Goal: Task Accomplishment & Management: Manage account settings

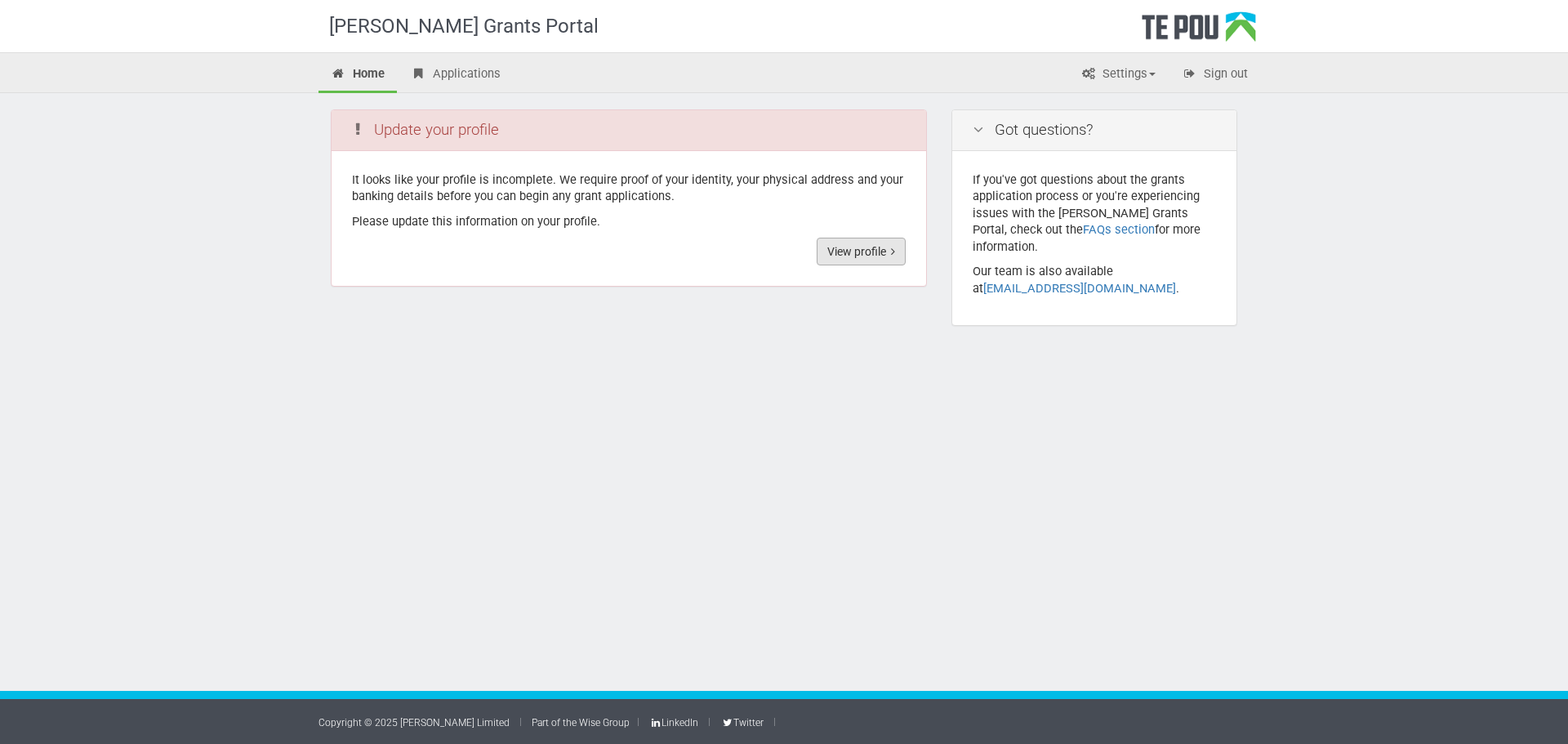
click at [875, 259] on link "View profile" at bounding box center [861, 251] width 89 height 28
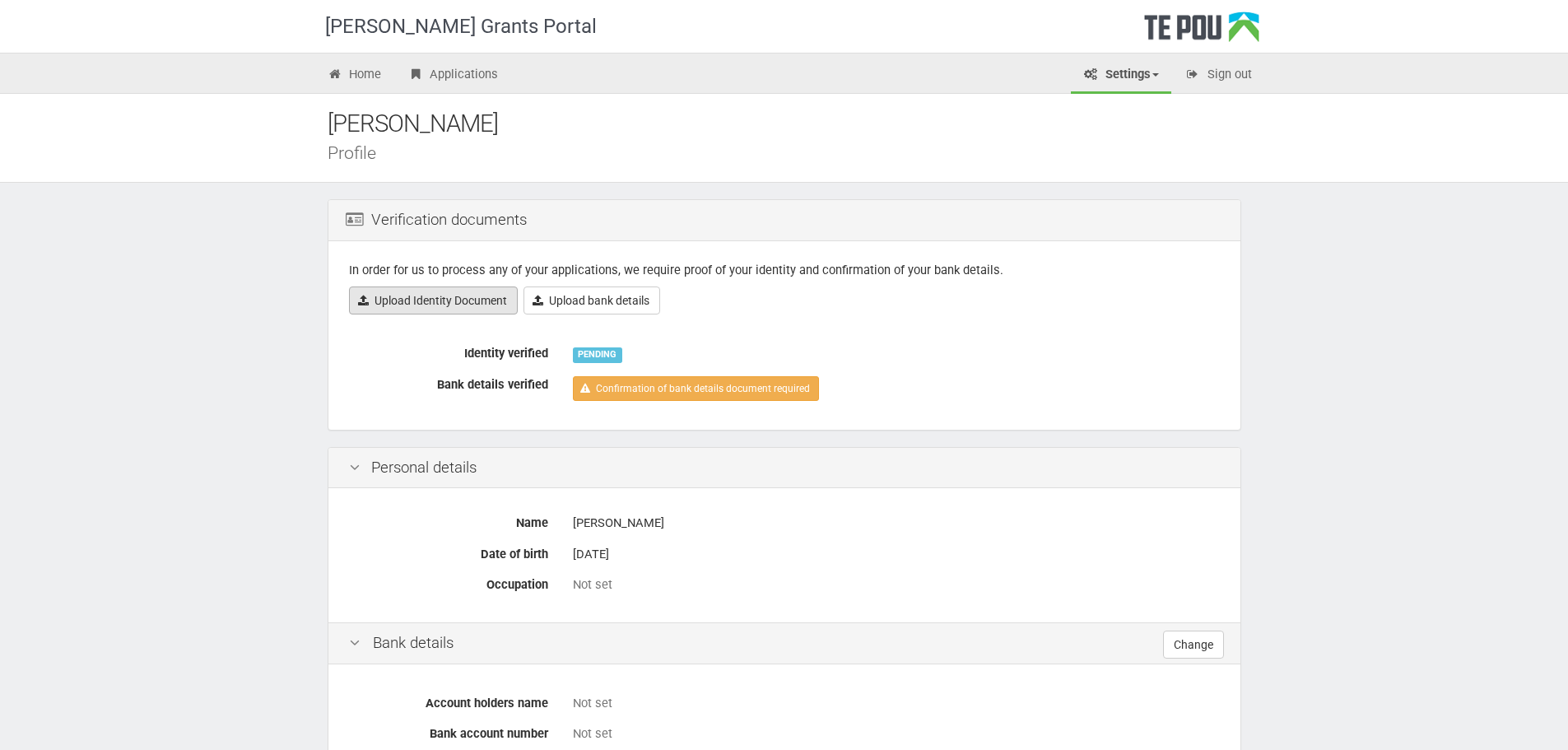
click at [451, 305] on link "Upload Identity Document" at bounding box center [434, 300] width 169 height 28
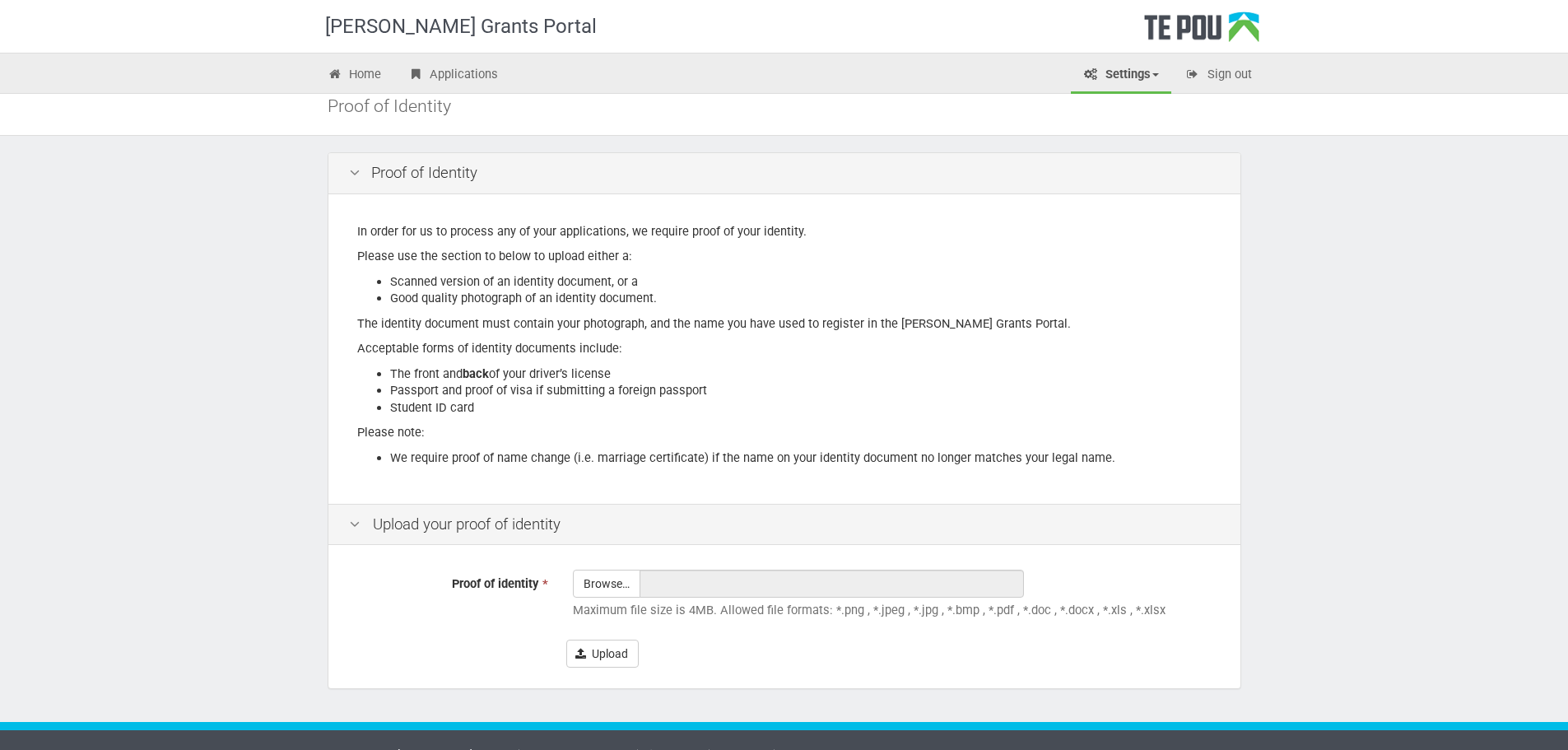
scroll to position [72, 0]
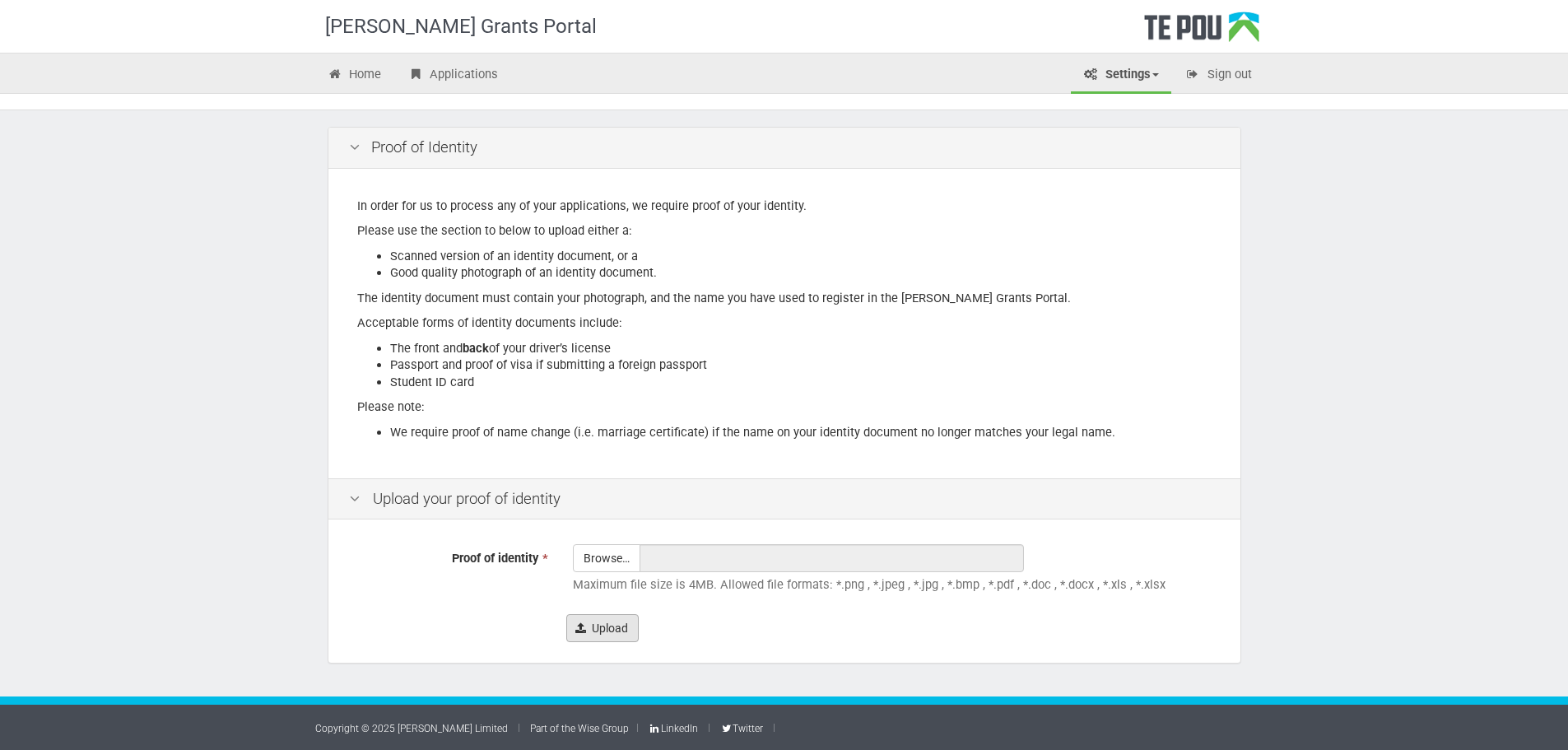
click at [605, 624] on button "Upload" at bounding box center [602, 629] width 72 height 28
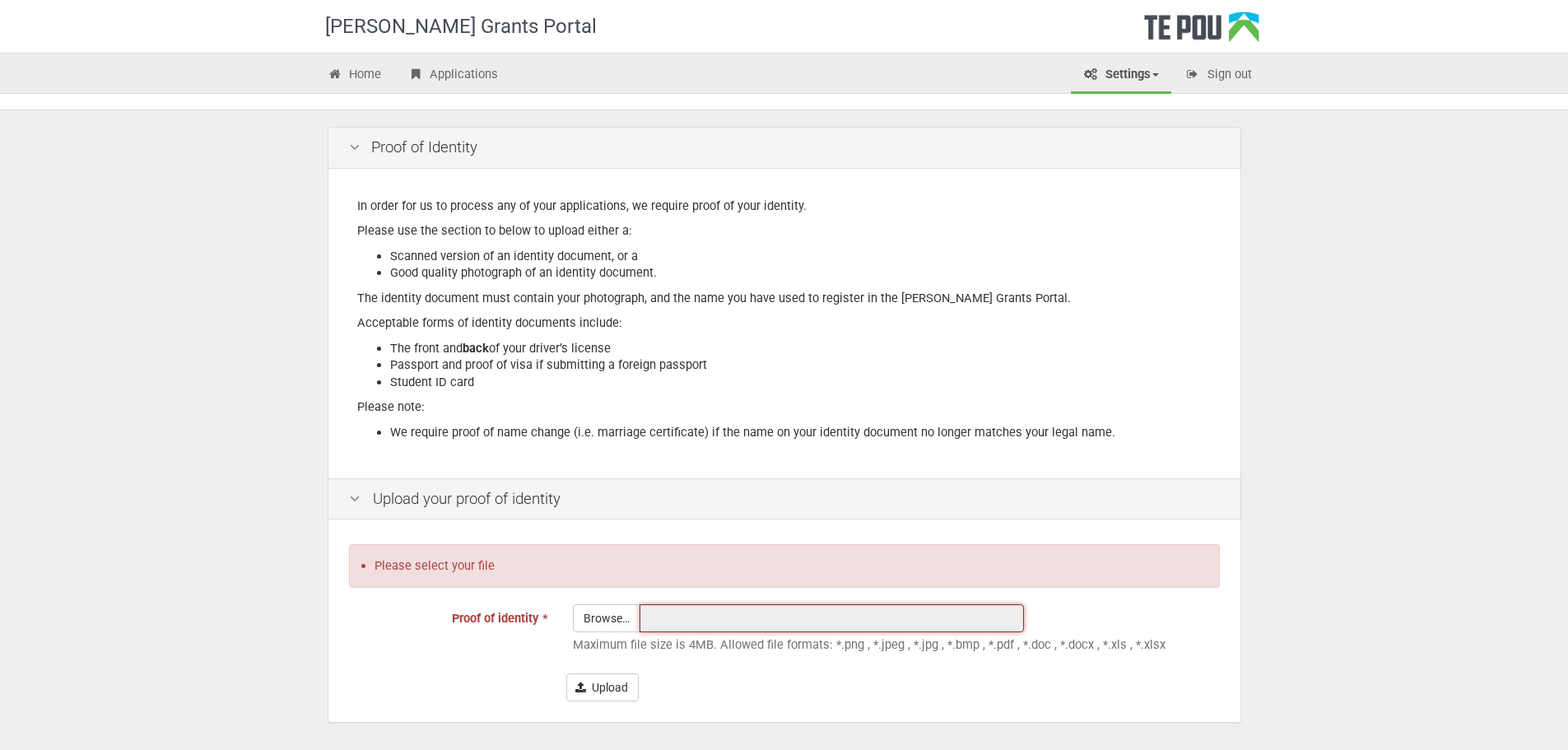
click at [664, 620] on input "text" at bounding box center [832, 618] width 385 height 28
click at [603, 617] on input "Proof of identity *" at bounding box center [606, 664] width 66 height 118
type input "C:\fakepath\Image.jfif"
type input "Image.jfif"
click at [694, 614] on input "Image.jfif" at bounding box center [832, 618] width 385 height 28
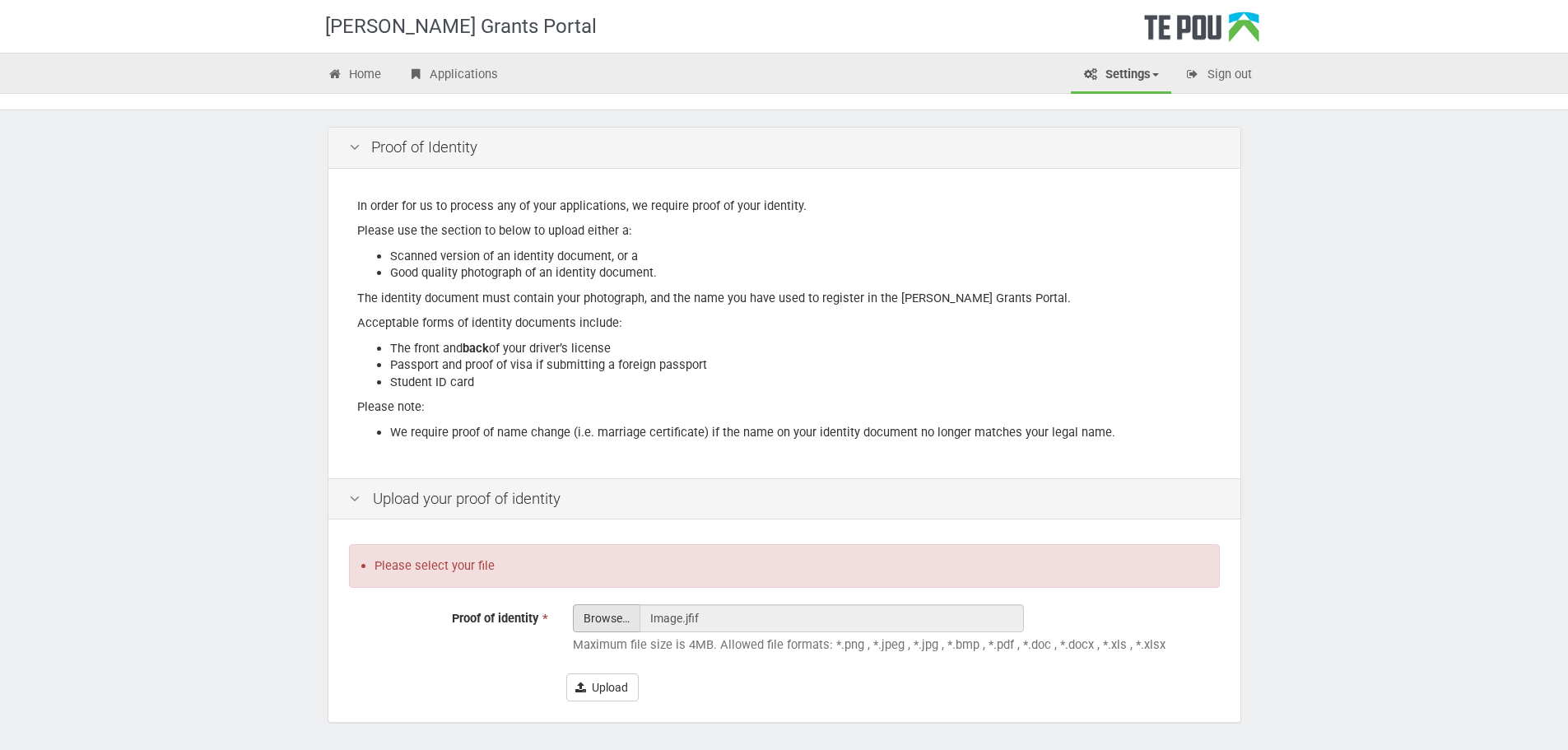
click at [587, 616] on input "Proof of identity *" at bounding box center [606, 664] width 66 height 118
type input "C:\fakepath\Image.jpg"
type input "Image.jpg"
click at [645, 619] on input "Image.jpg" at bounding box center [832, 618] width 385 height 28
click at [601, 621] on input "Proof of identity *" at bounding box center [606, 664] width 66 height 118
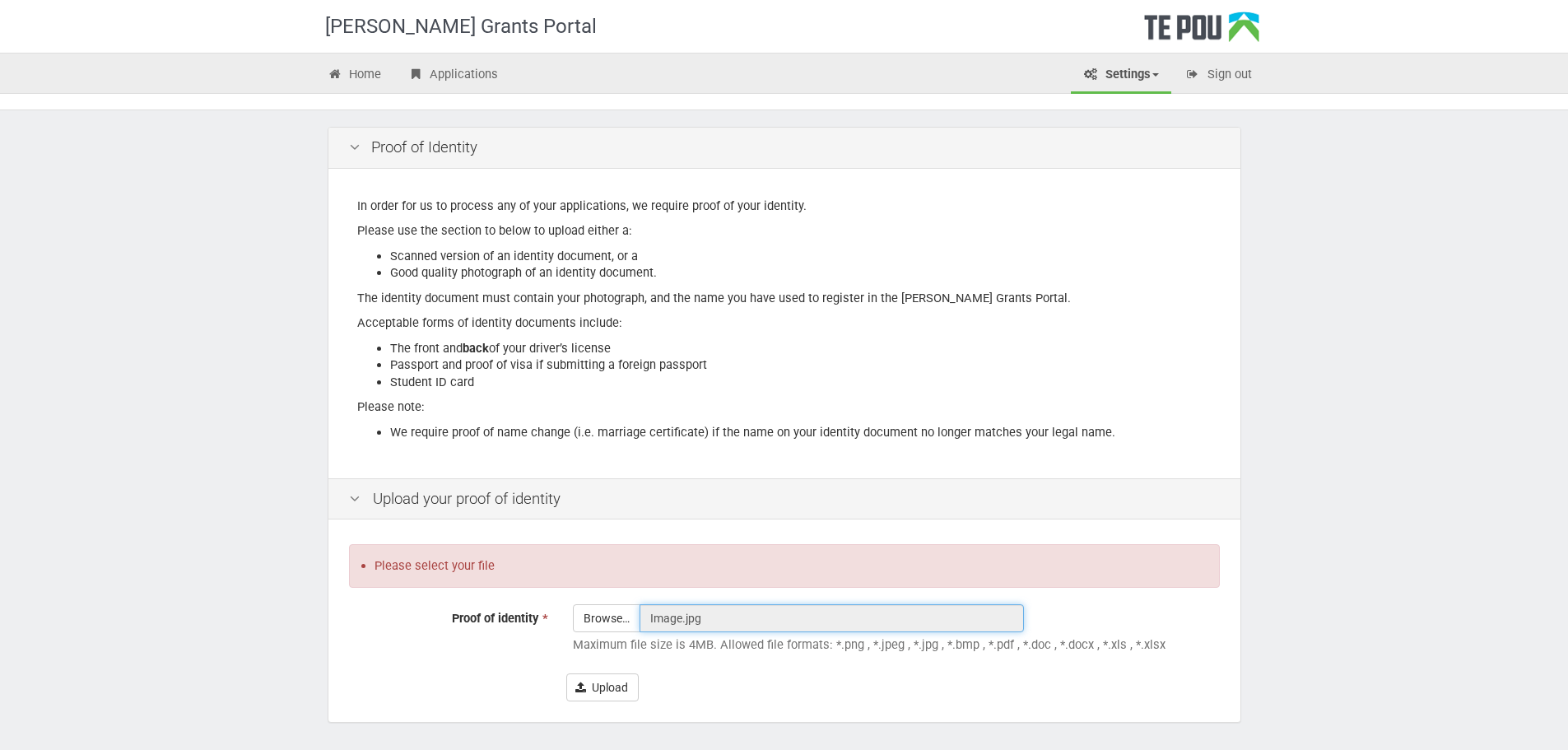
click at [701, 631] on input "Image.jpg" at bounding box center [832, 618] width 385 height 28
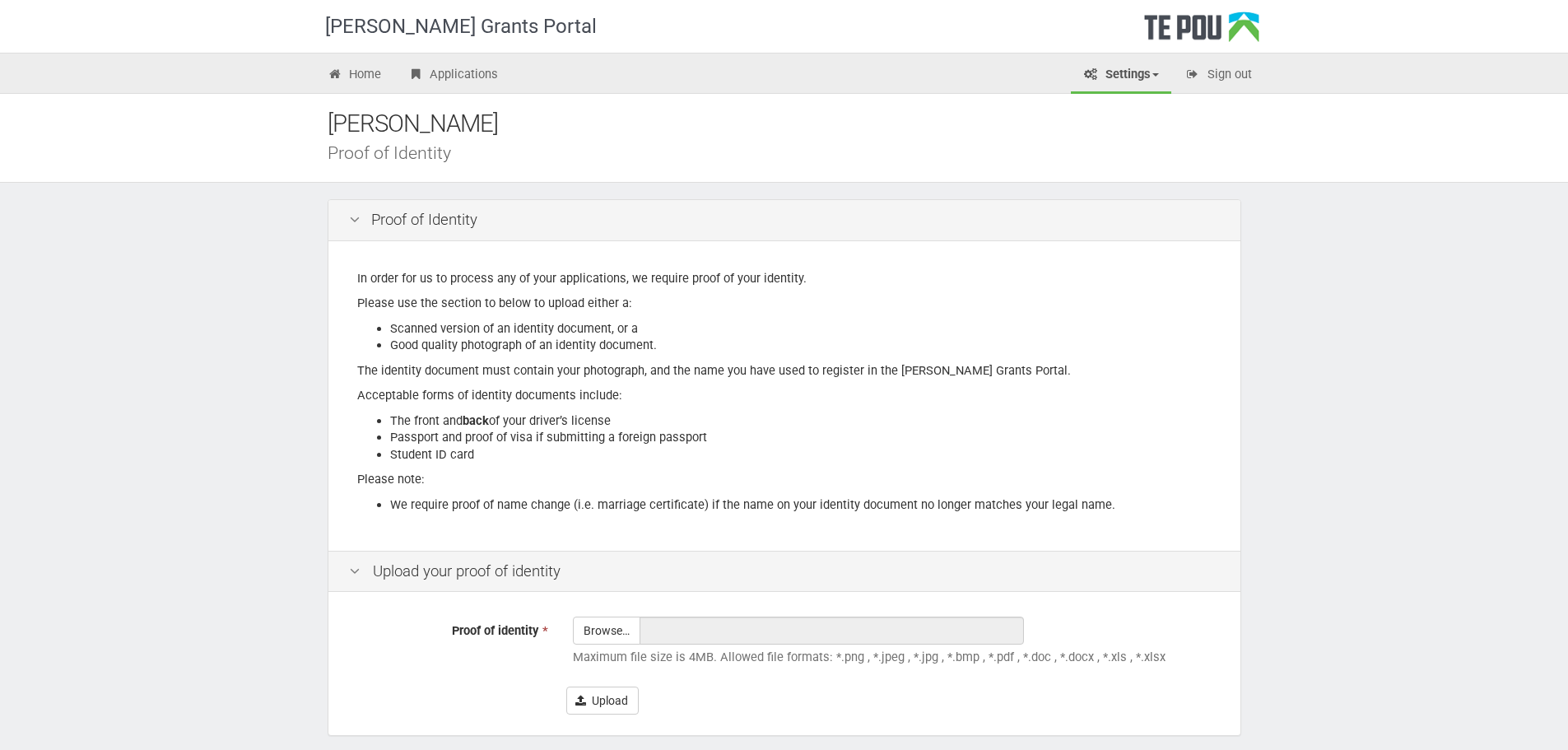
scroll to position [72, 0]
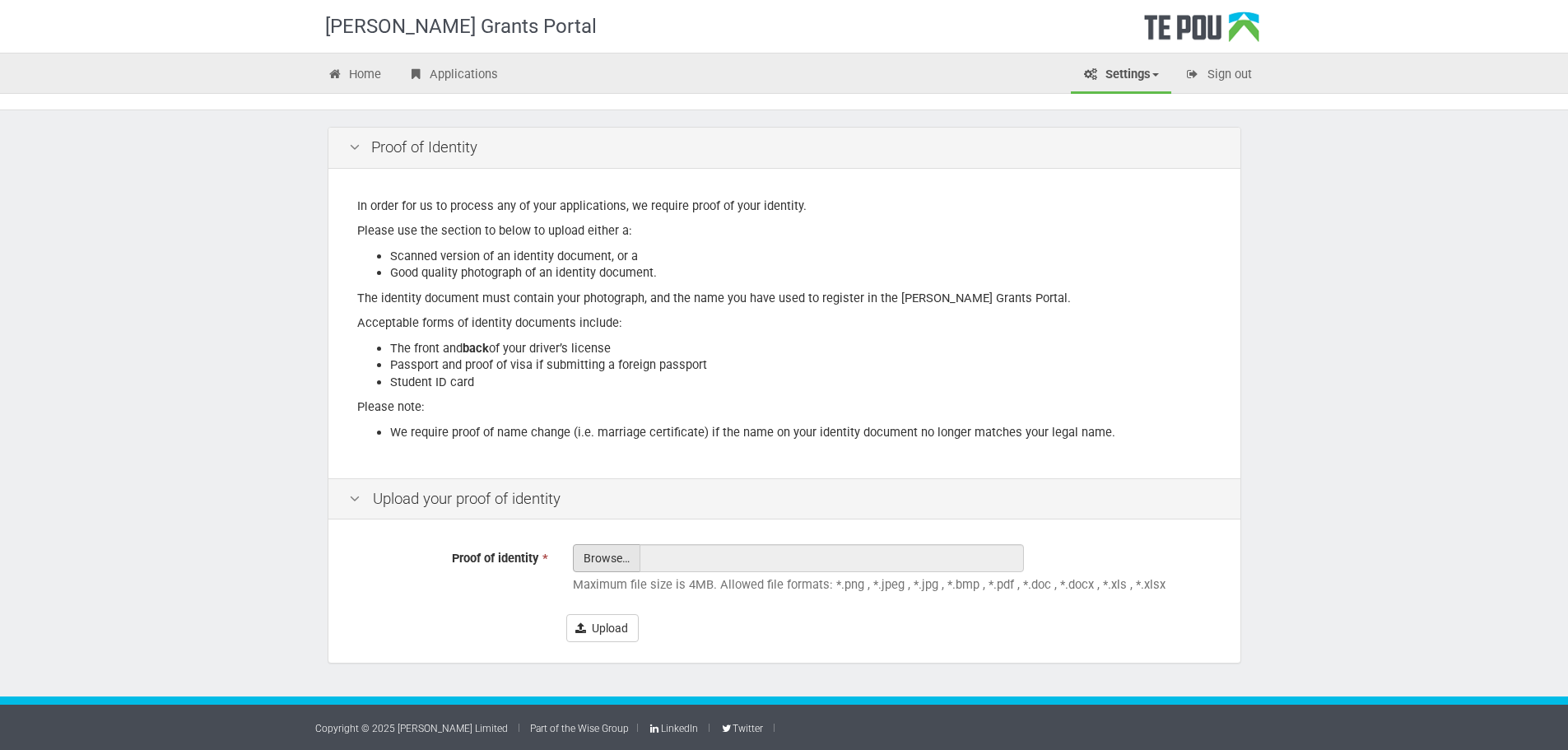
click at [596, 551] on input "Proof of identity *" at bounding box center [606, 604] width 66 height 118
type input "C:\fakepath\Image.jpg"
type input "Image.jpg"
click at [620, 626] on button "Upload" at bounding box center [602, 629] width 72 height 28
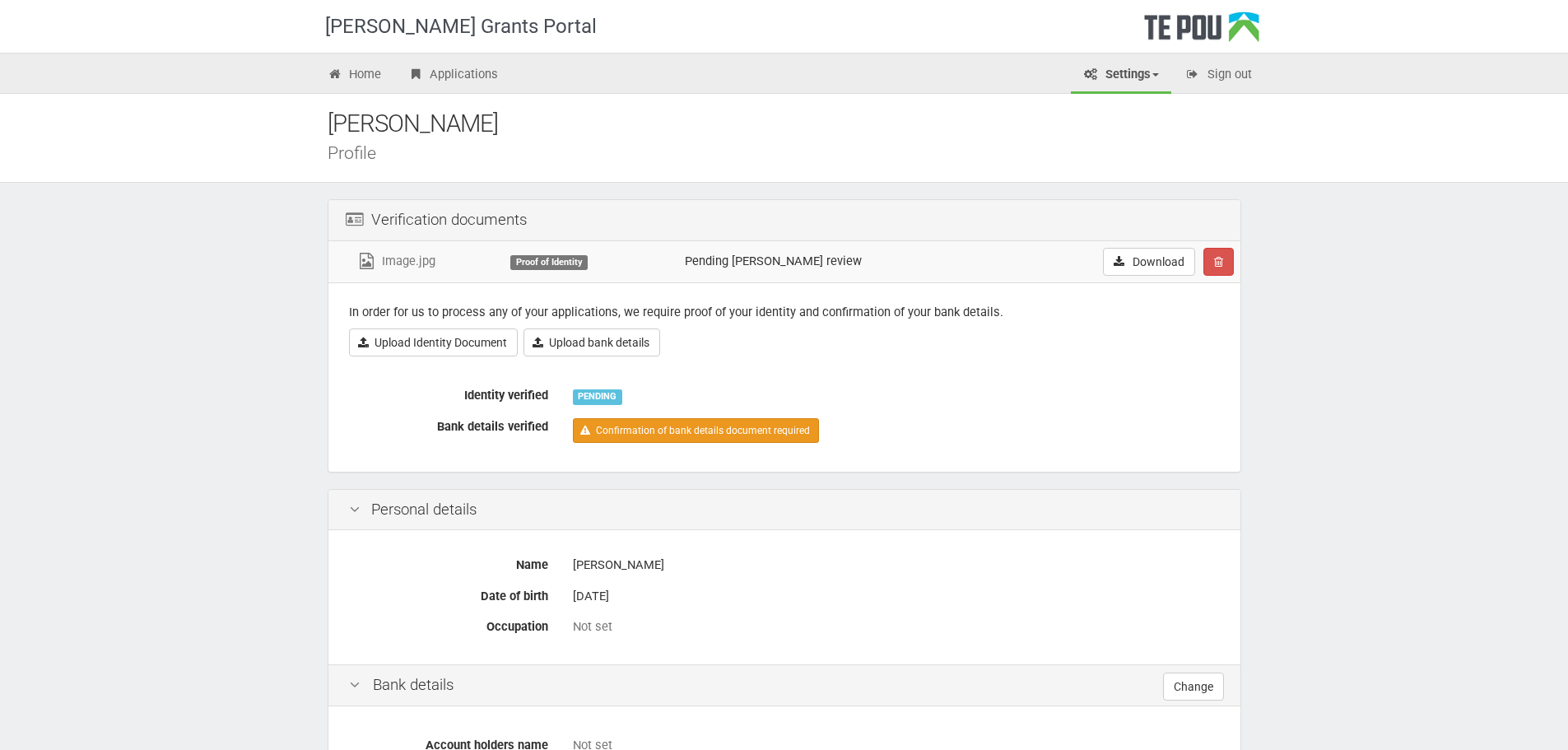
click at [614, 428] on link "Confirmation of bank details document required" at bounding box center [696, 430] width 246 height 25
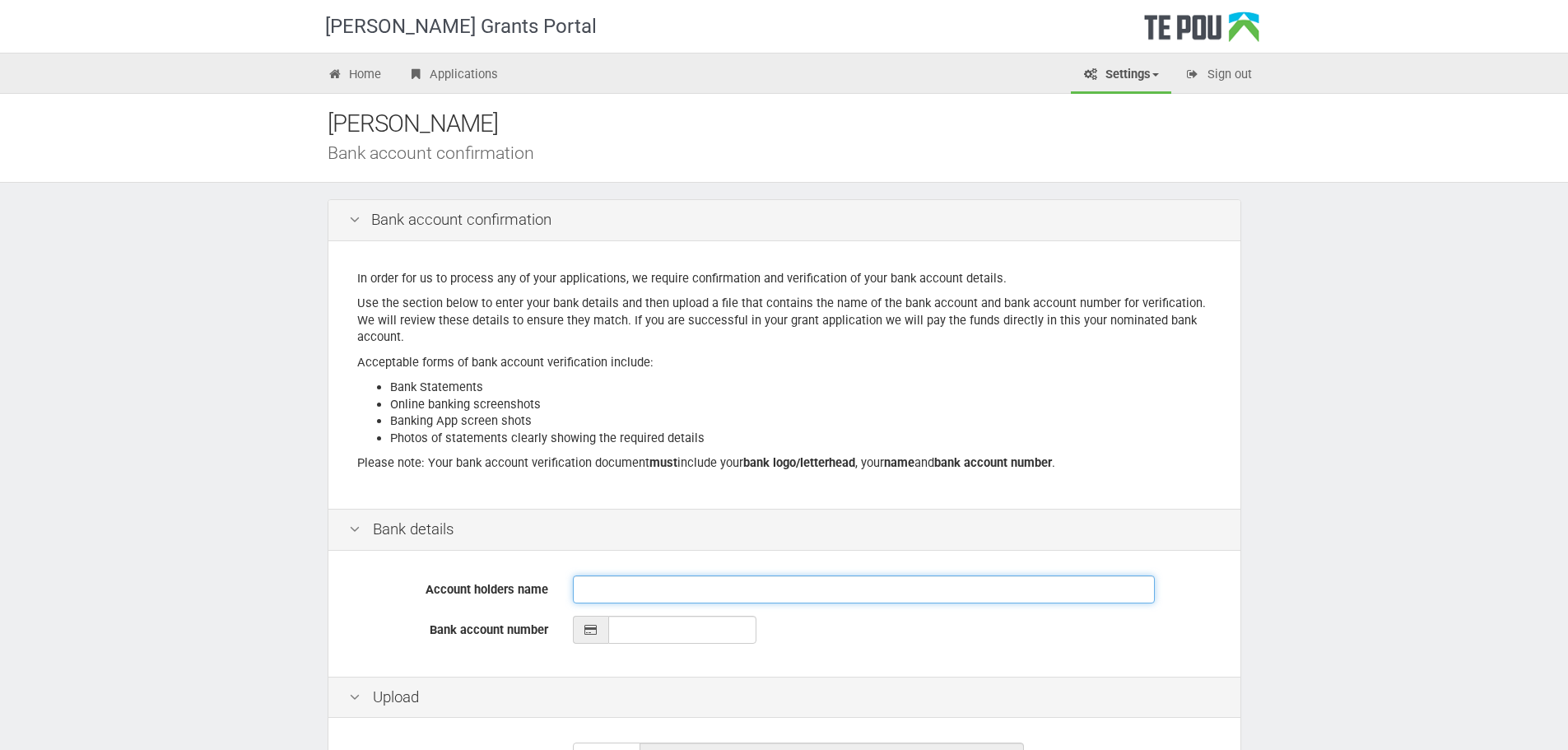
click at [589, 578] on input "Account holders name" at bounding box center [863, 590] width 582 height 28
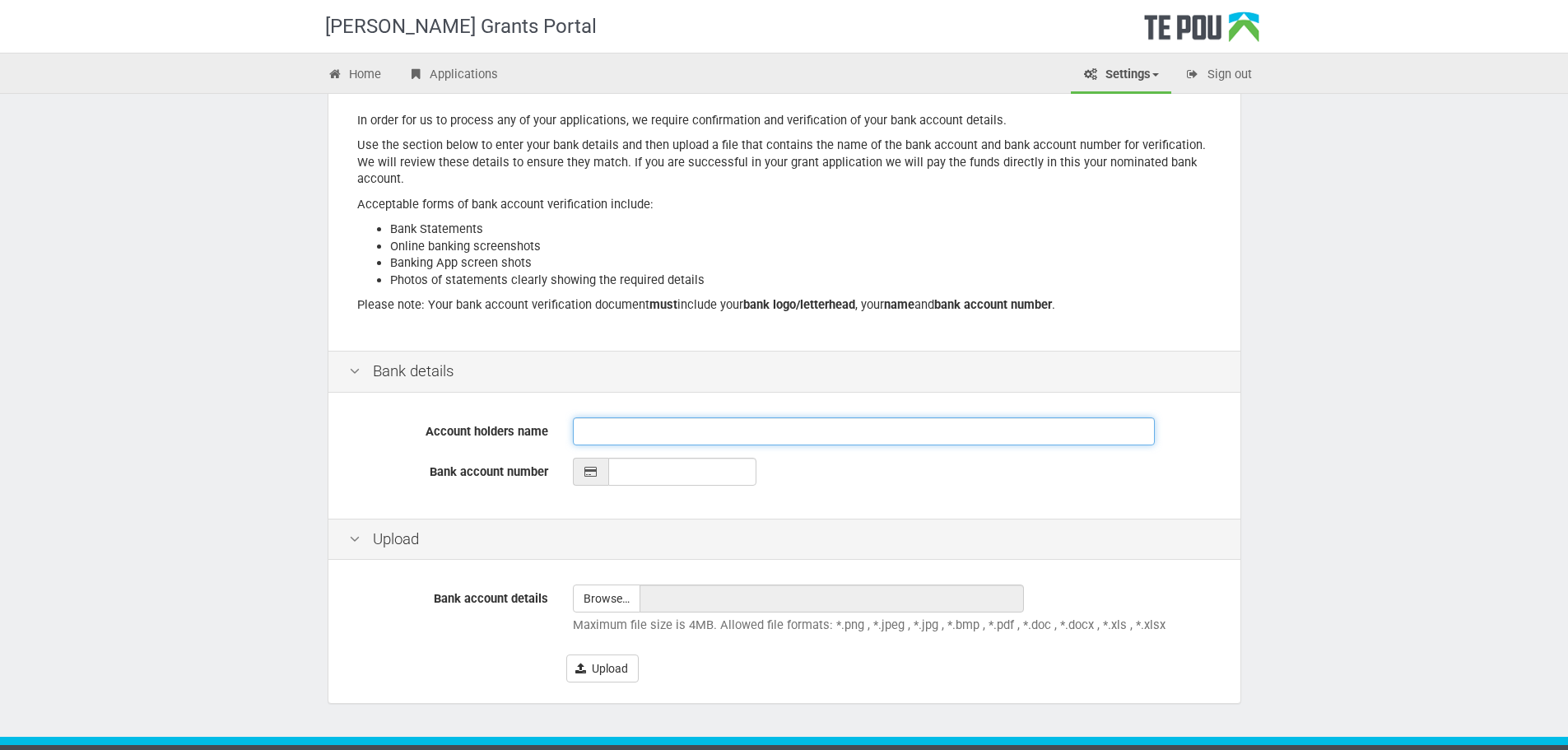
scroll to position [198, 0]
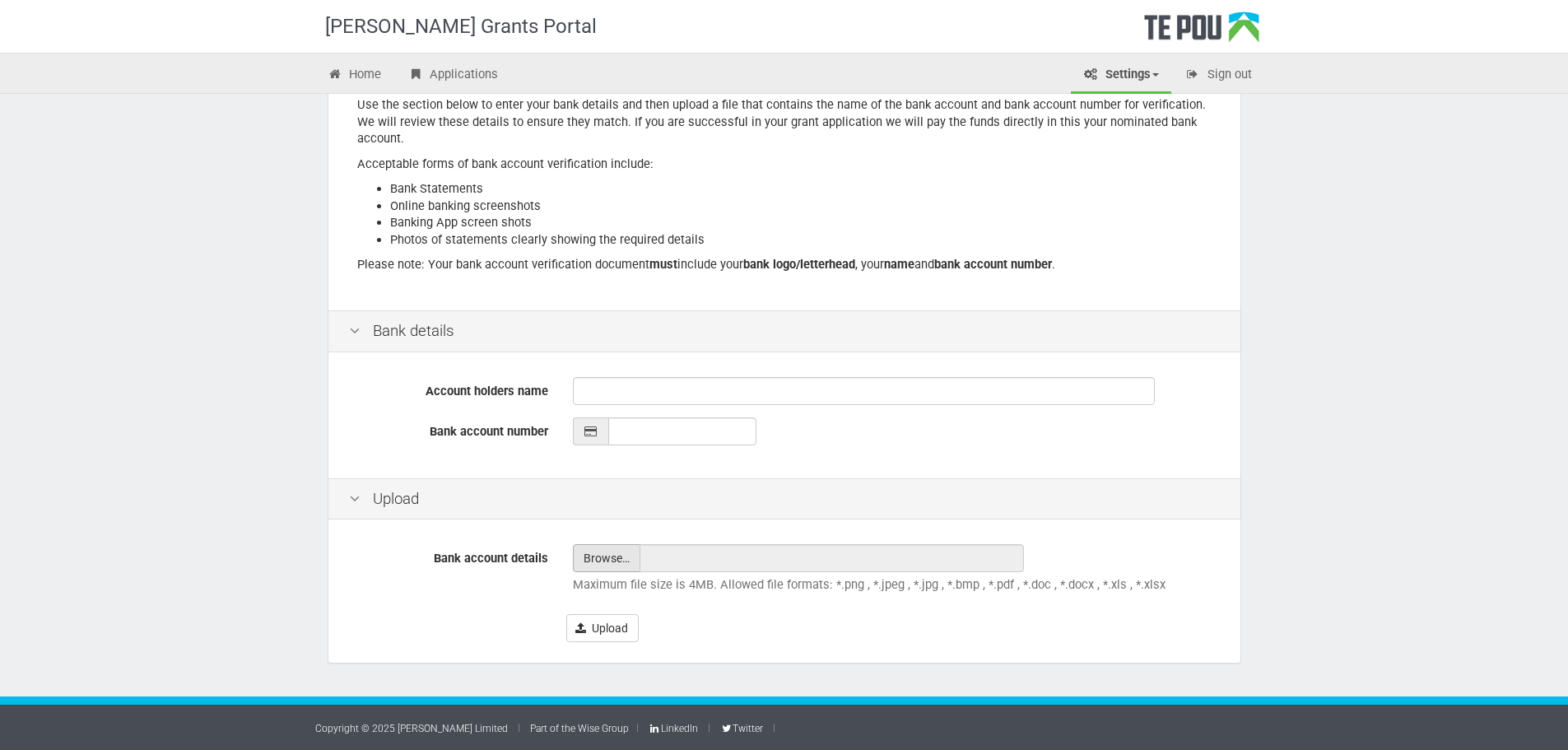
click at [602, 563] on input "file" at bounding box center [606, 558] width 66 height 26
type input "C:\fakepath\ANZ Proof of Account.pdf"
type input "ANZ Proof of Account.pdf"
click at [595, 391] on input "Account holders name" at bounding box center [863, 391] width 582 height 28
type input "[PERSON_NAME]"
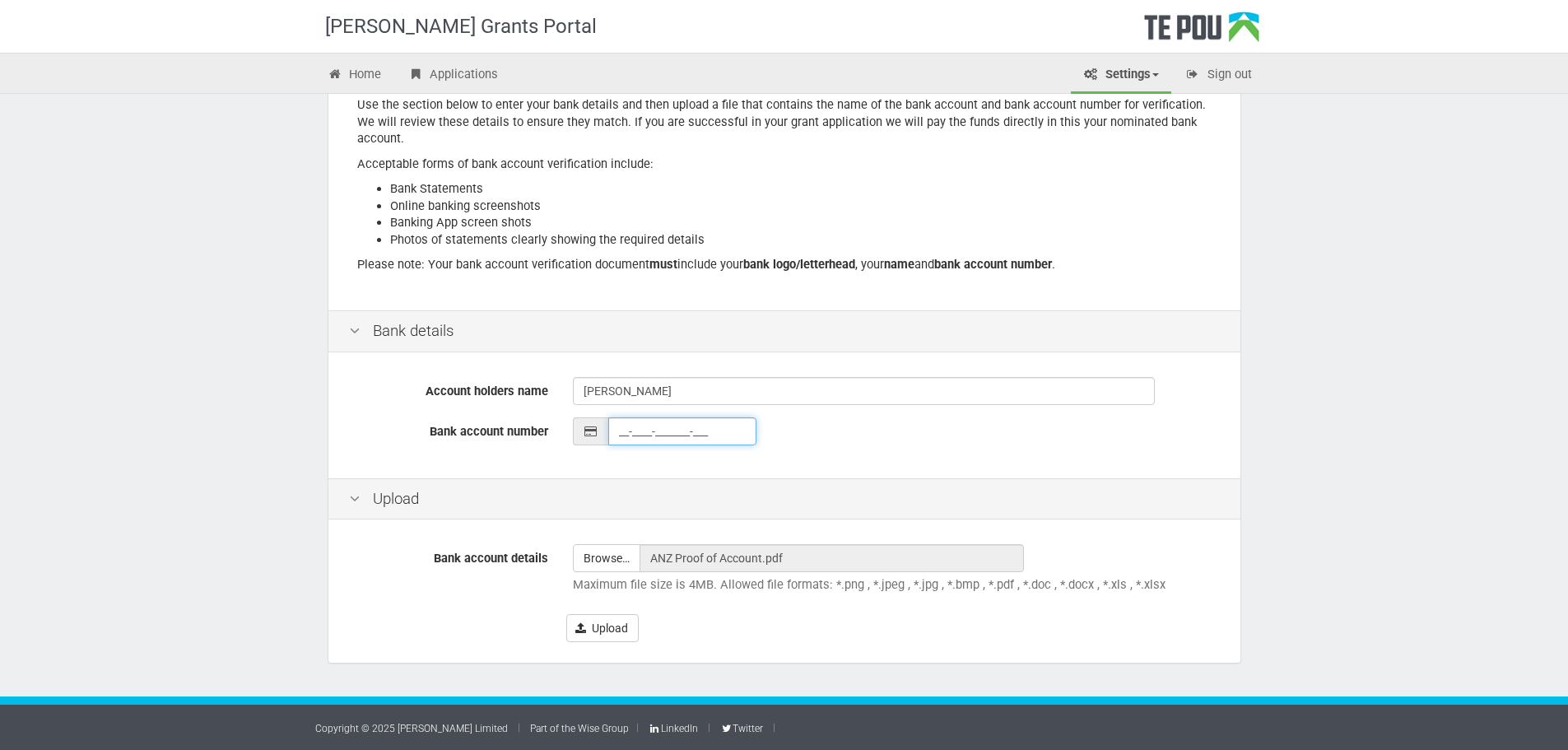
click at [652, 428] on input "__-____-_______-___" at bounding box center [682, 431] width 148 height 28
click at [626, 429] on input "__-____-_______-___" at bounding box center [682, 431] width 148 height 28
type input "06-0746-0637374-00"
click at [724, 481] on div "Upload" at bounding box center [784, 499] width 912 height 42
click at [628, 629] on button "Upload" at bounding box center [602, 629] width 72 height 28
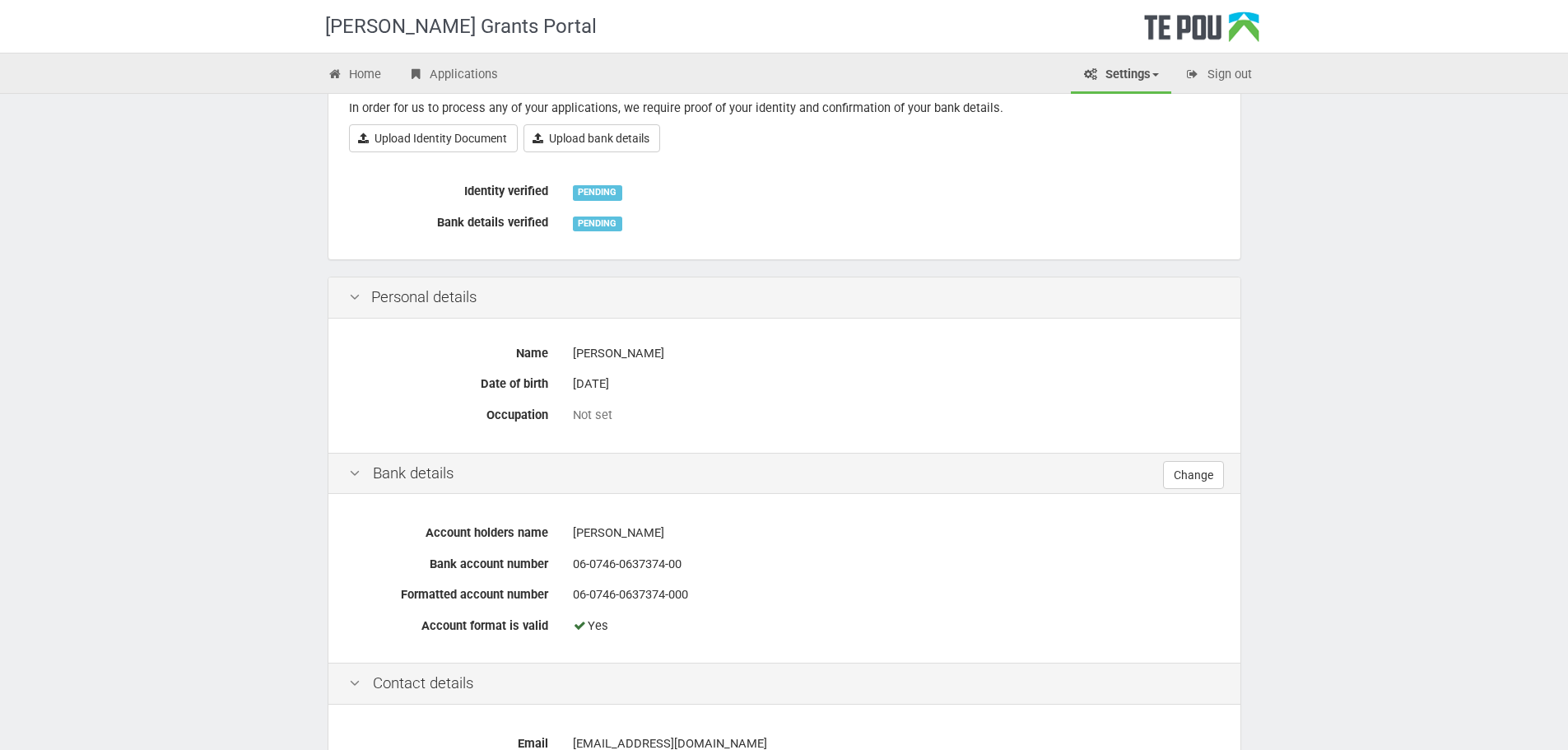
scroll to position [247, 0]
click at [597, 412] on div "Not set" at bounding box center [896, 415] width 647 height 18
click at [1200, 482] on link "Change" at bounding box center [1192, 474] width 61 height 28
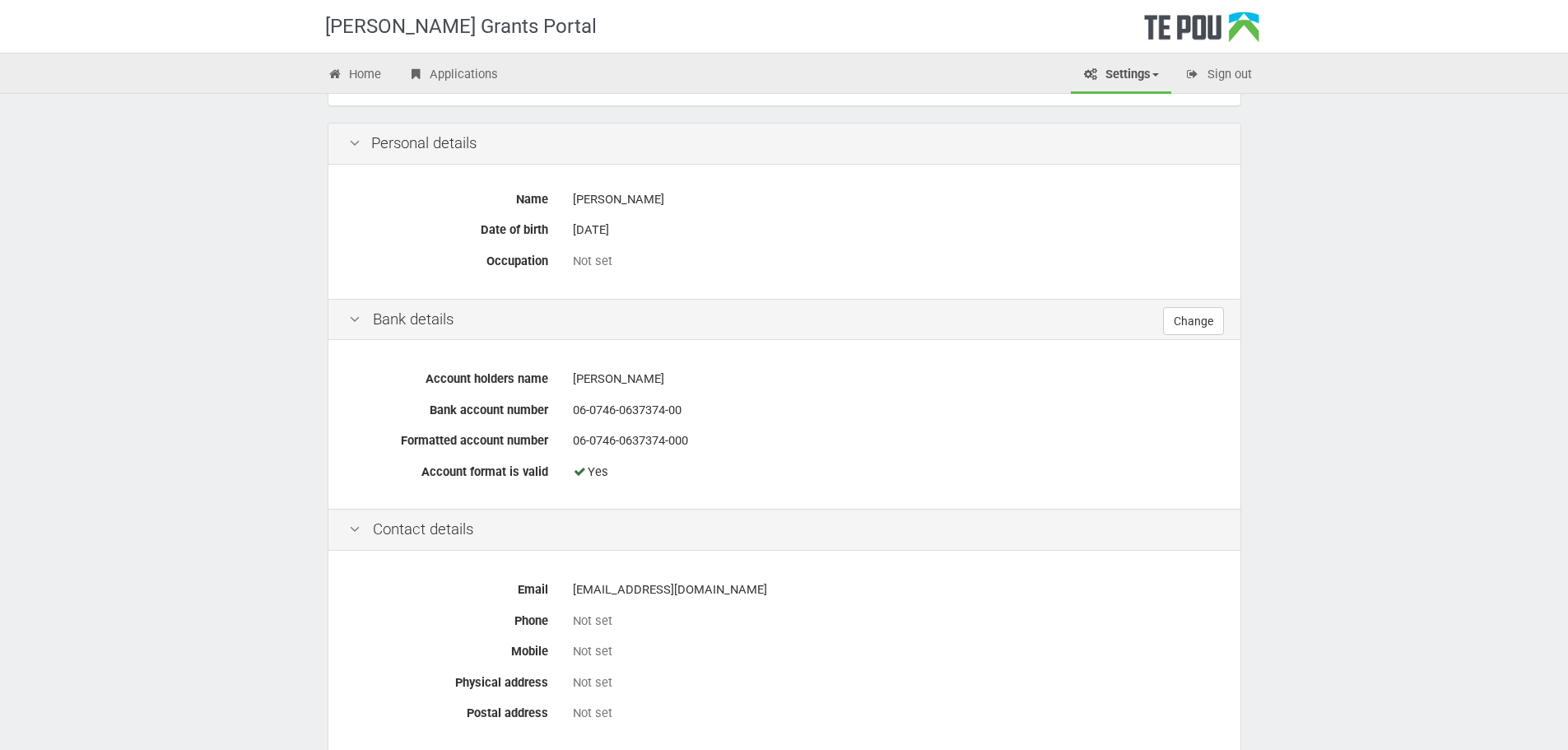
scroll to position [412, 0]
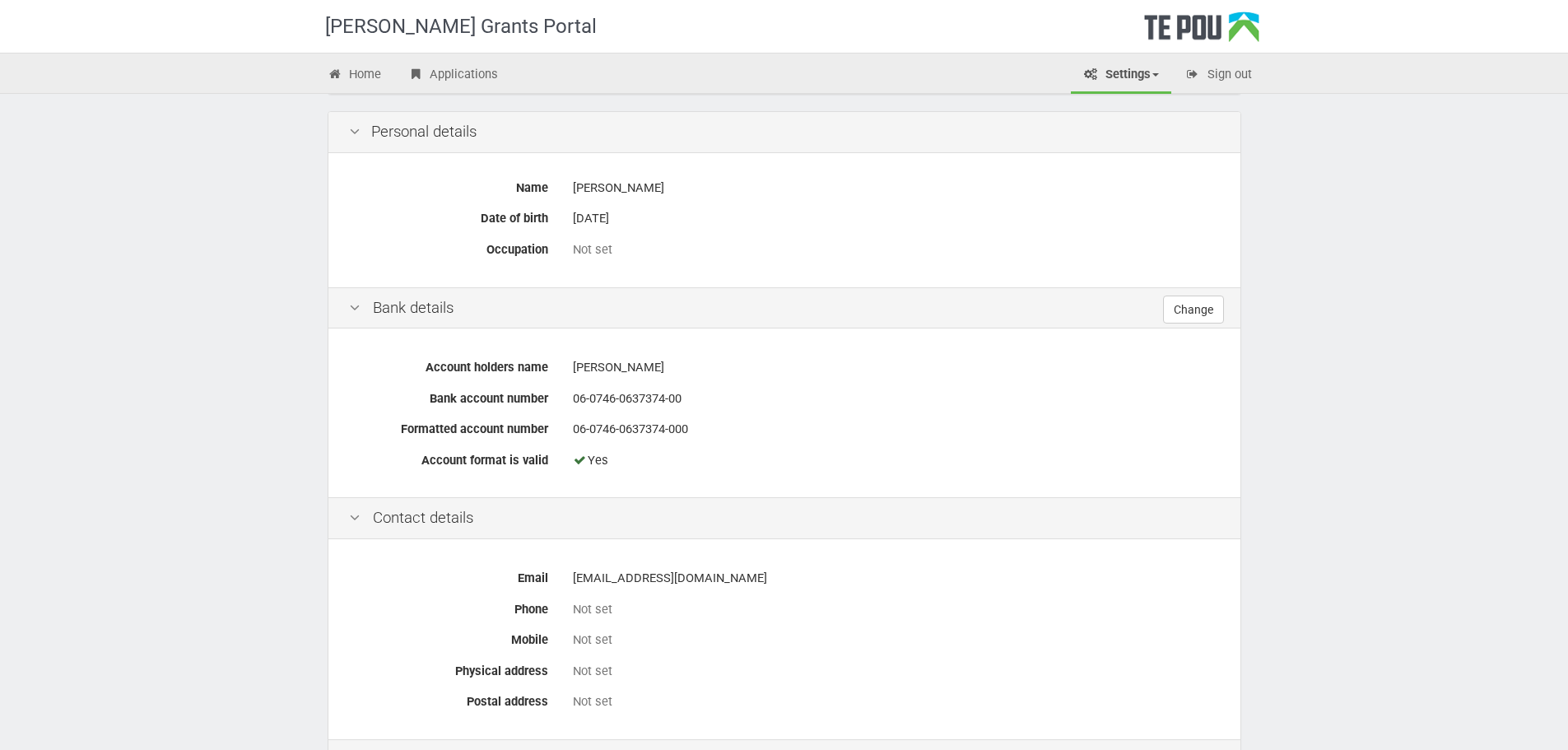
click at [700, 134] on div "Personal details" at bounding box center [784, 132] width 912 height 41
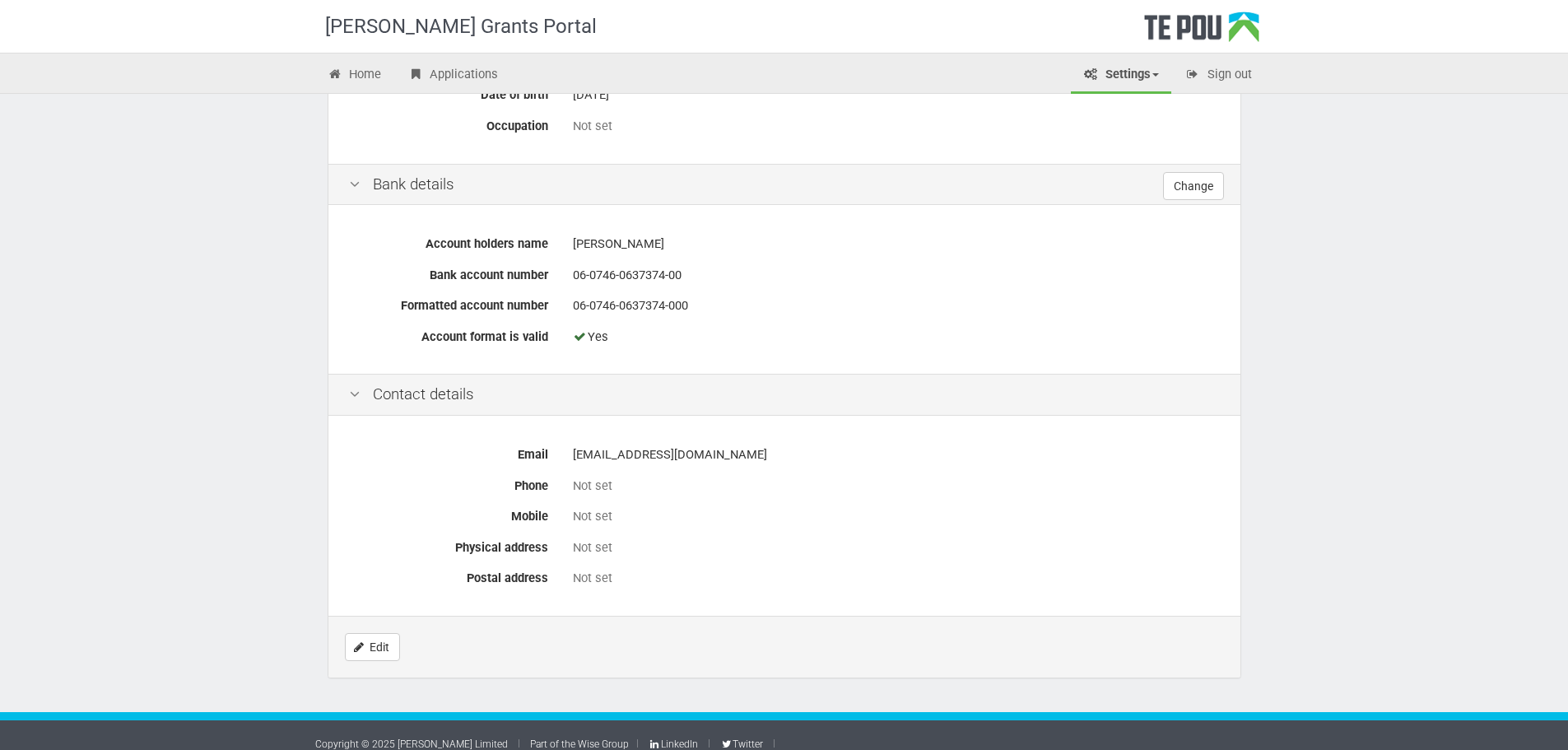
scroll to position [551, 0]
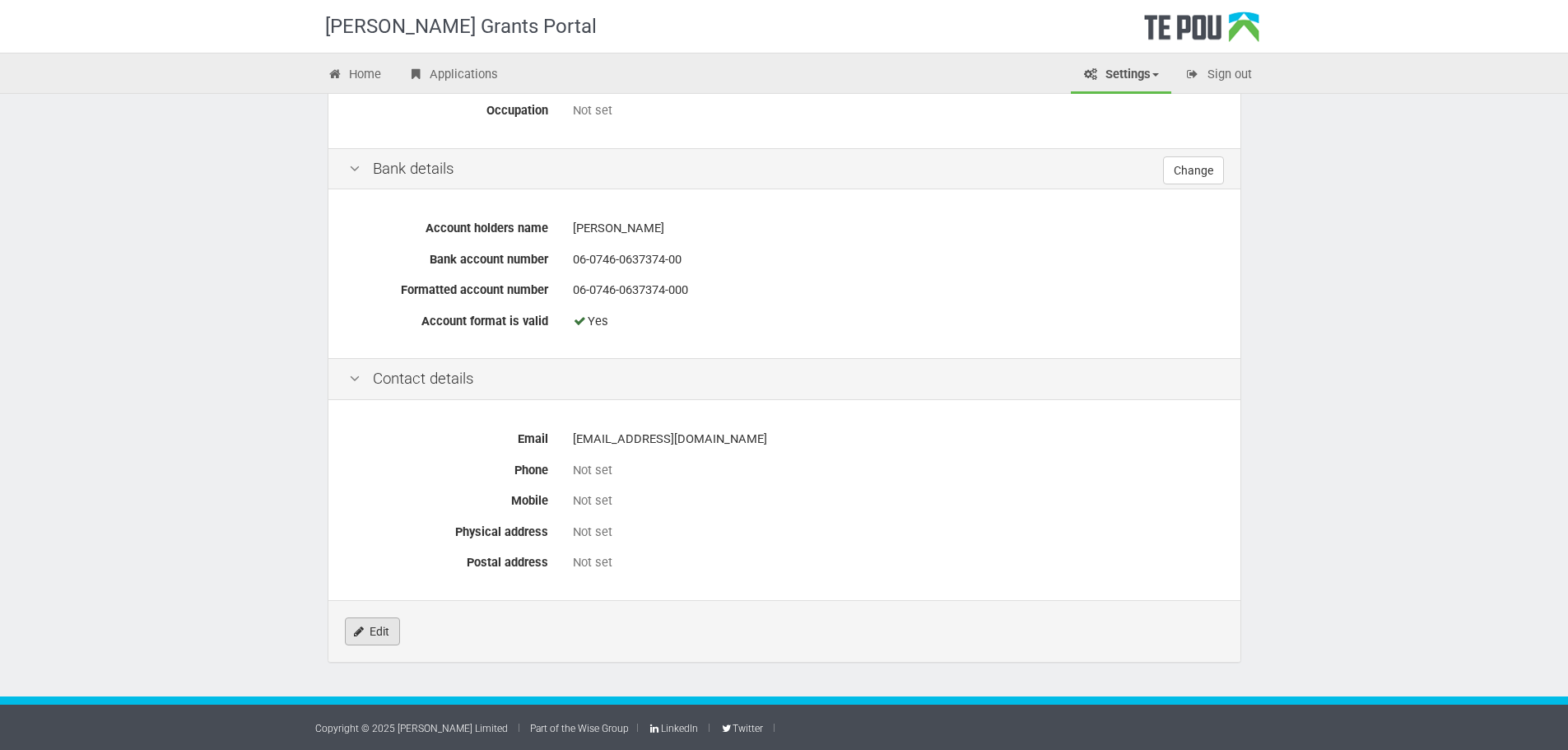
click at [382, 624] on link "Edit" at bounding box center [372, 631] width 55 height 28
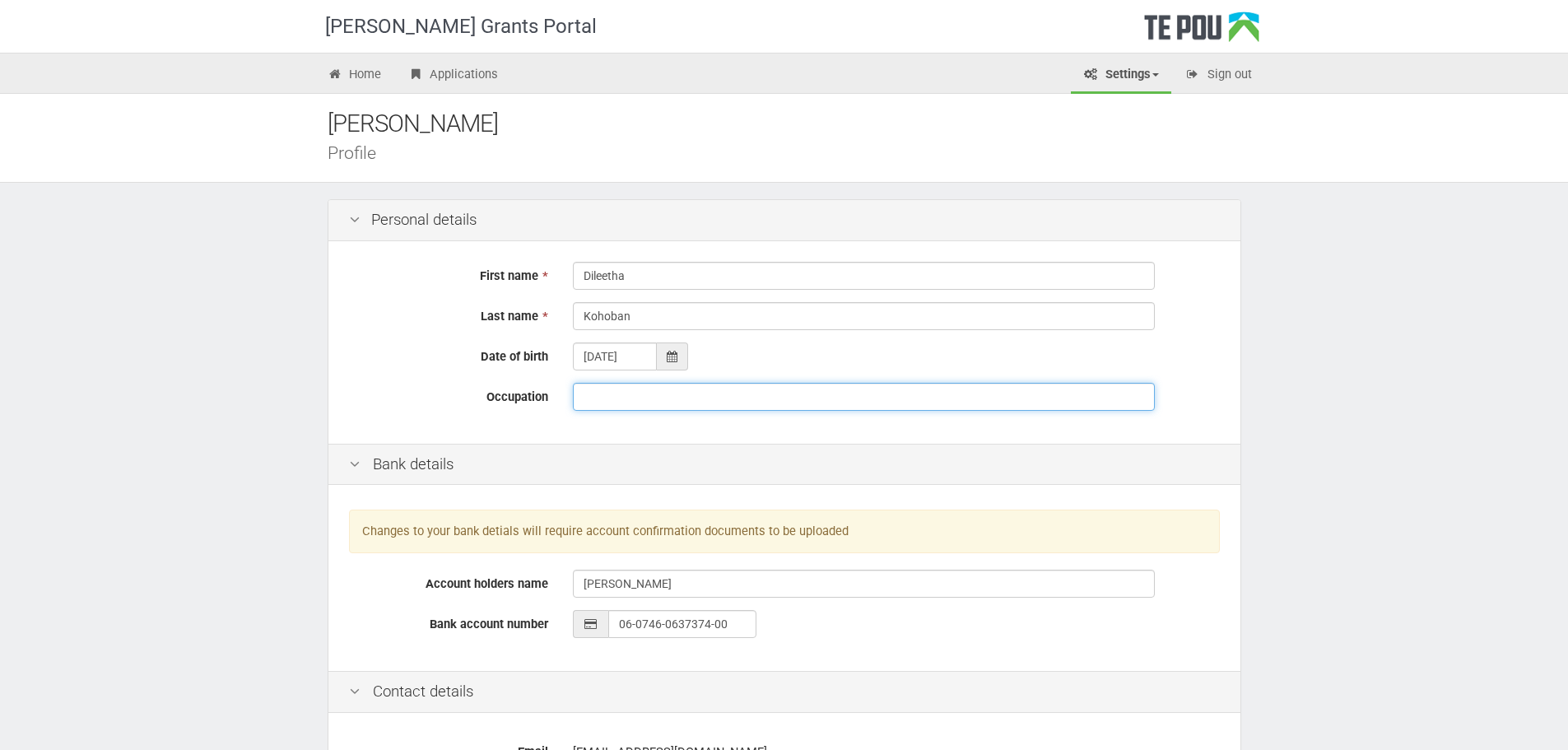
click at [631, 400] on input "Occupation" at bounding box center [863, 397] width 582 height 28
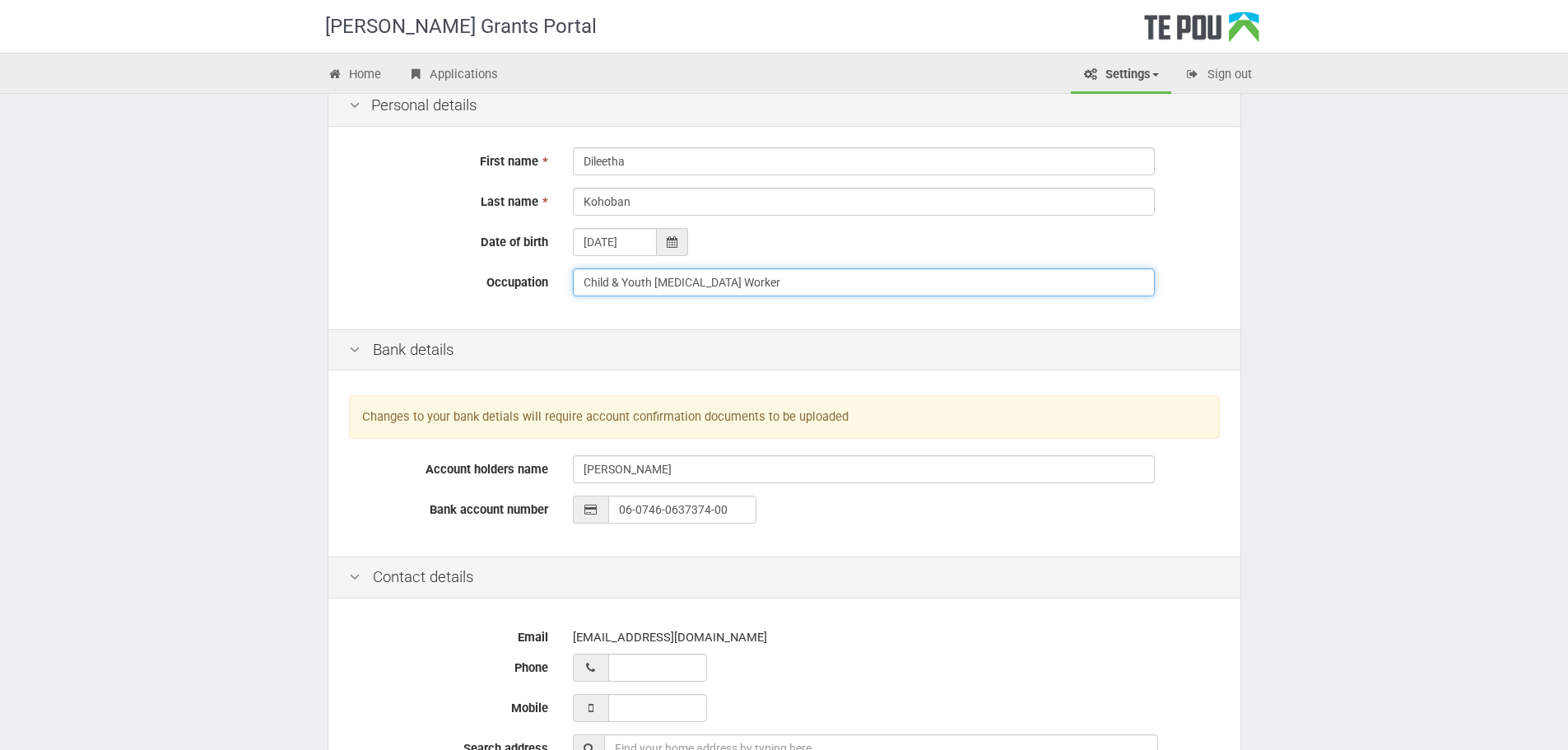
scroll to position [247, 0]
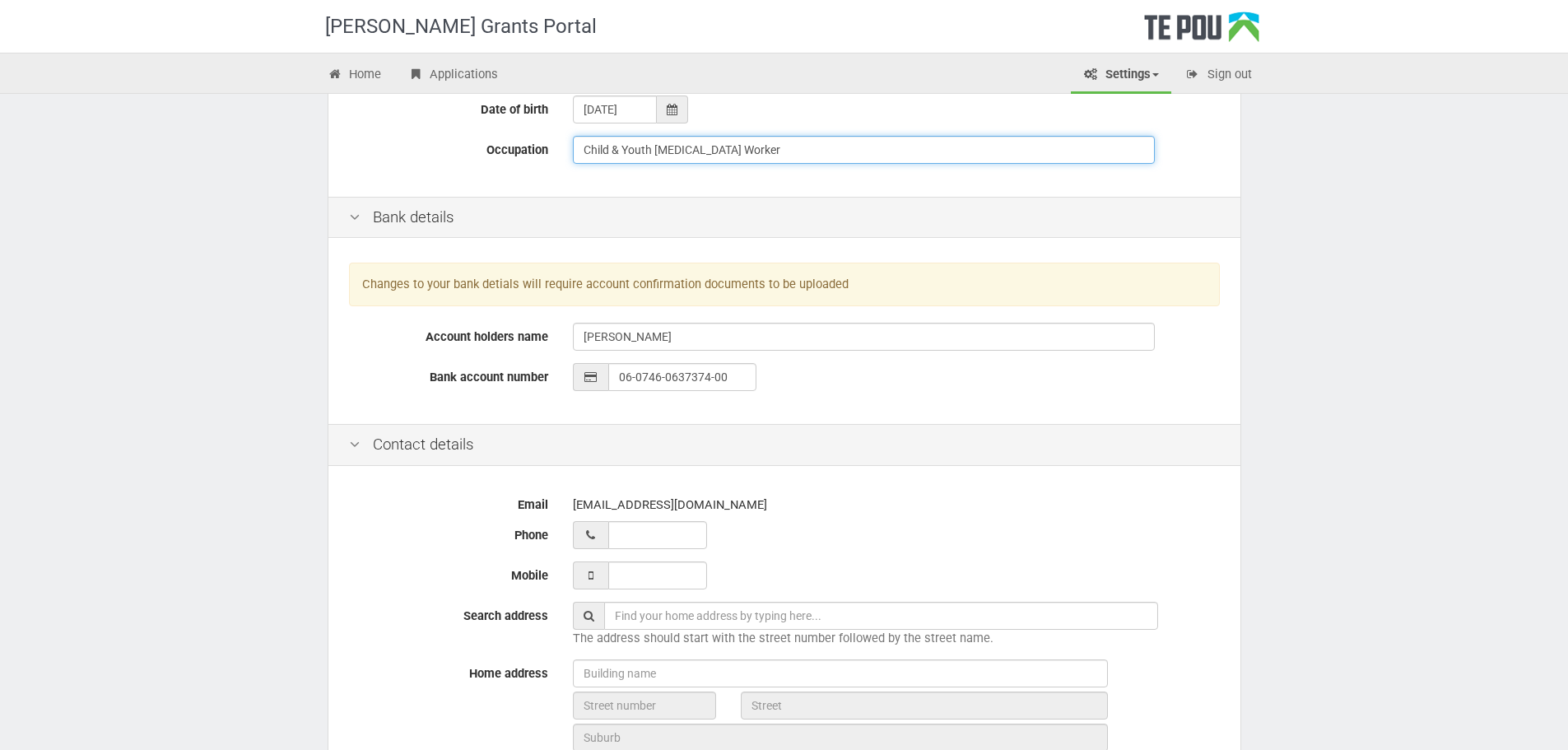
type input "Child & Youth [MEDICAL_DATA] Worker"
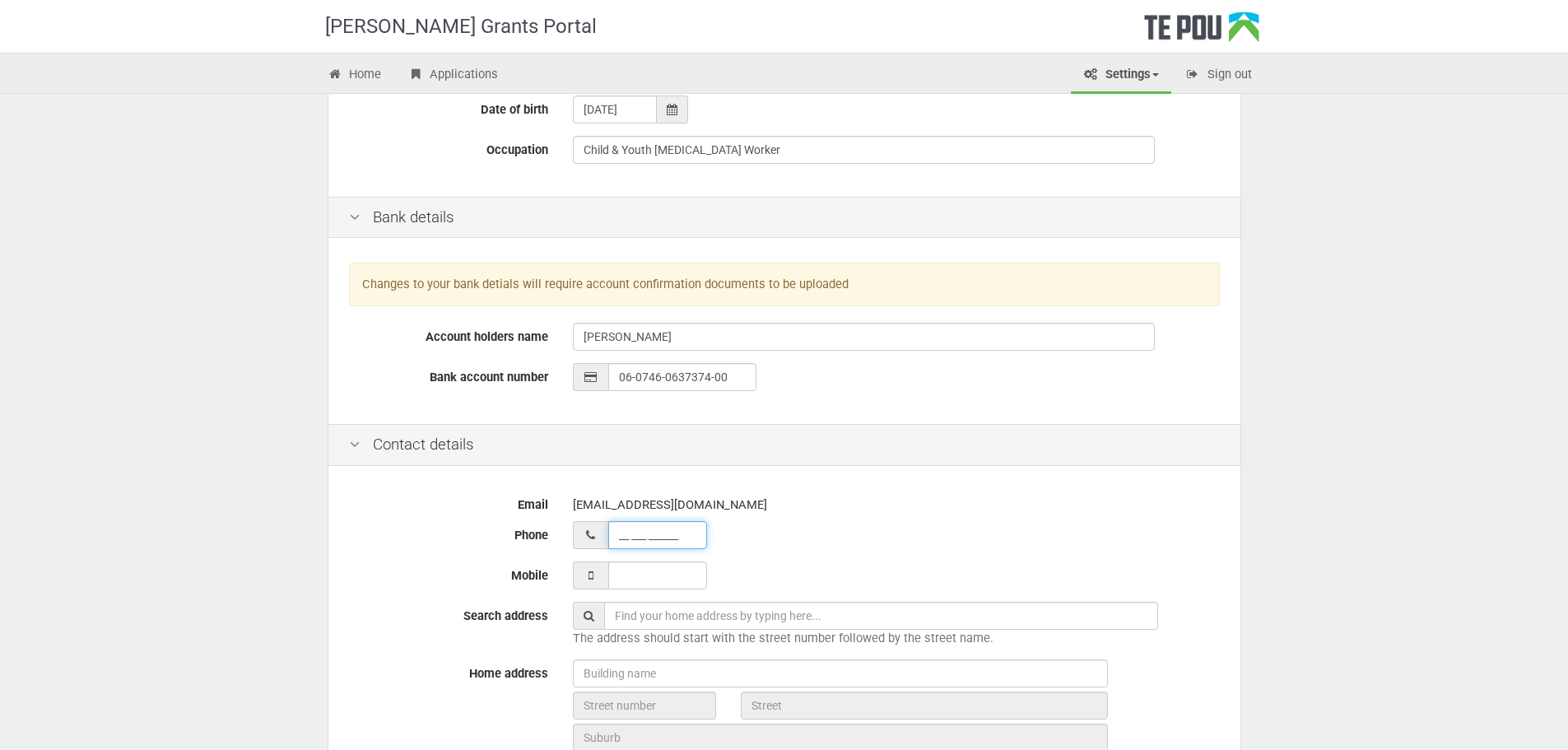
click at [674, 536] on input "__ ___ ______" at bounding box center [657, 535] width 99 height 28
click at [624, 533] on input "02 153 6536__" at bounding box center [657, 535] width 99 height 28
type input "21 536 536___"
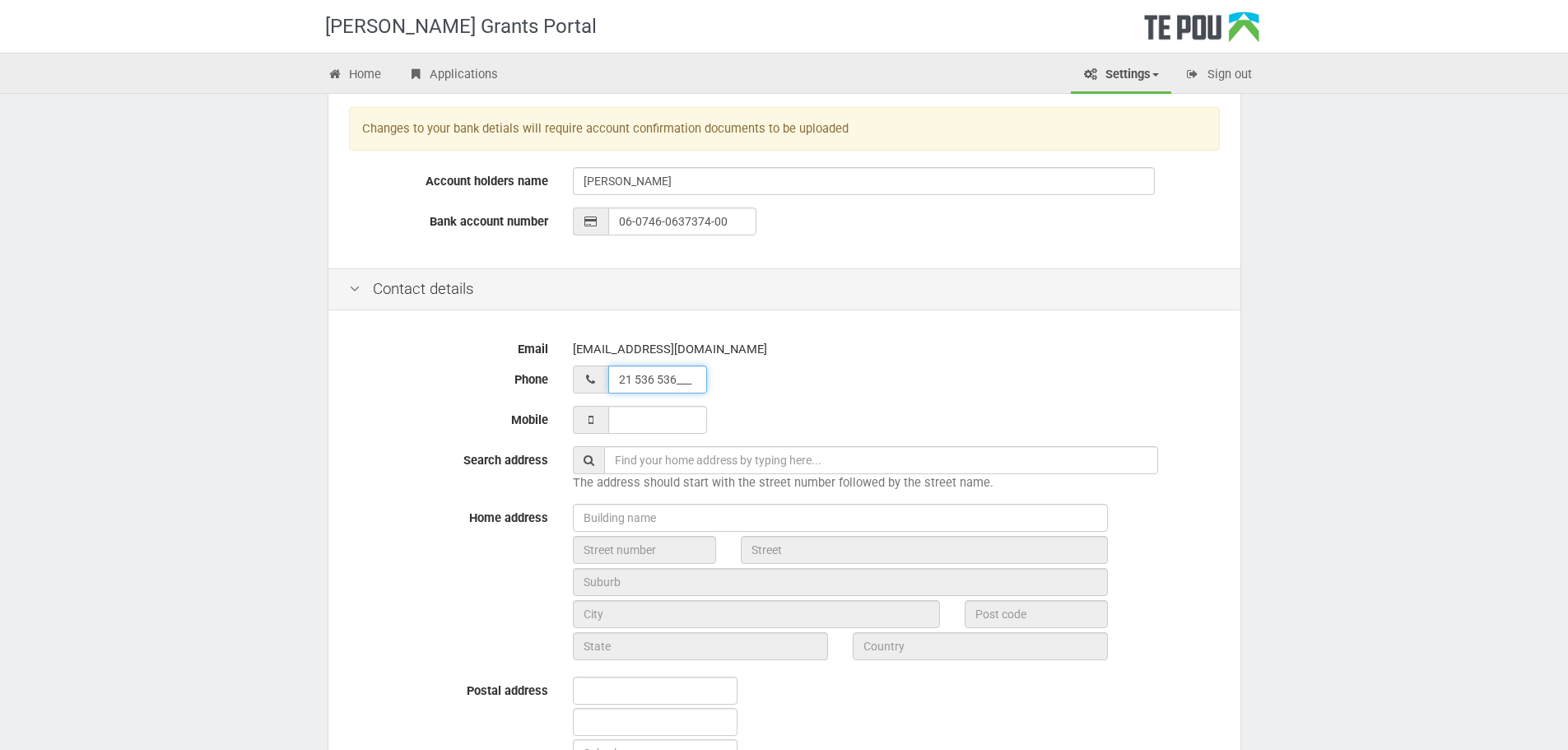
scroll to position [494, 0]
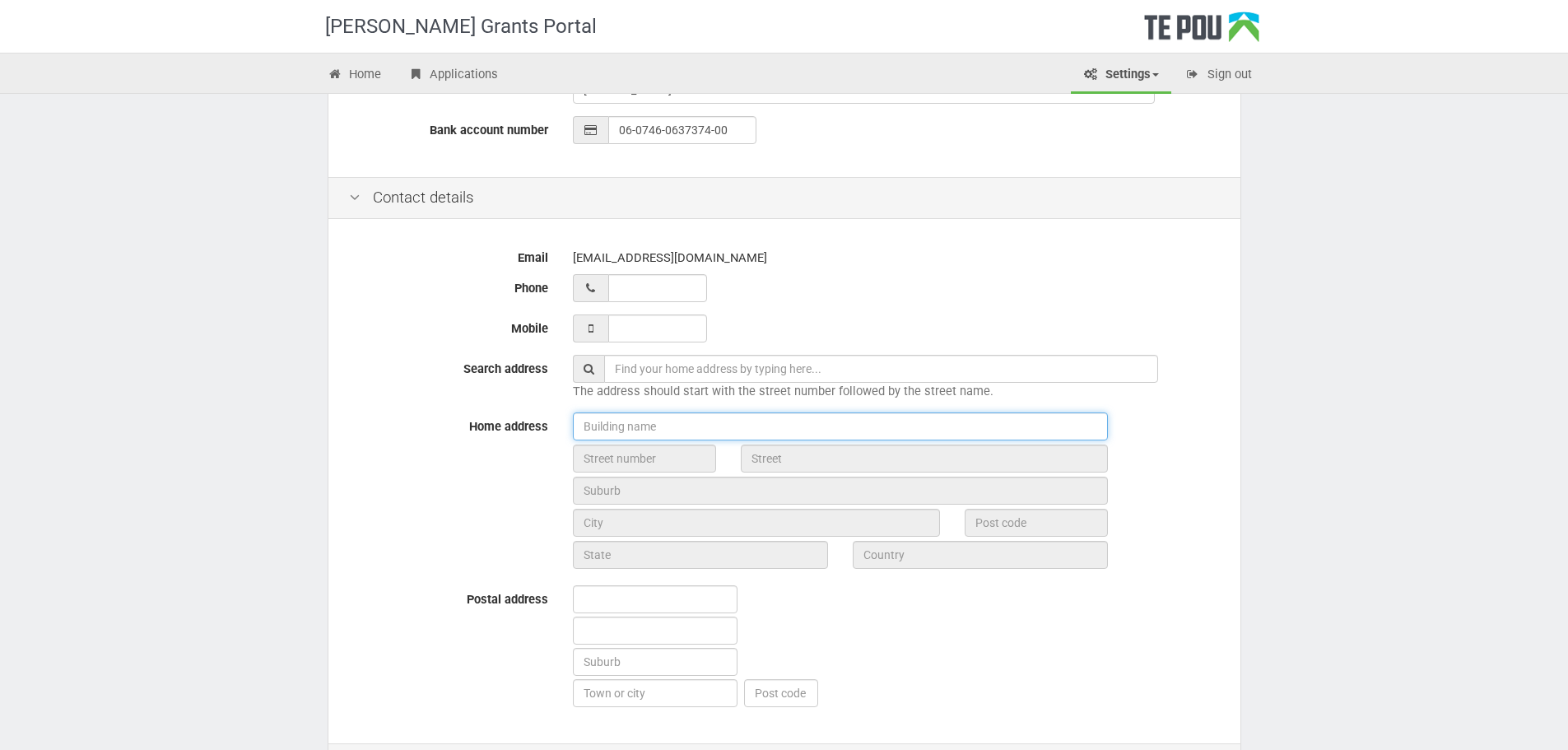
click at [629, 426] on input "text" at bounding box center [840, 427] width 535 height 28
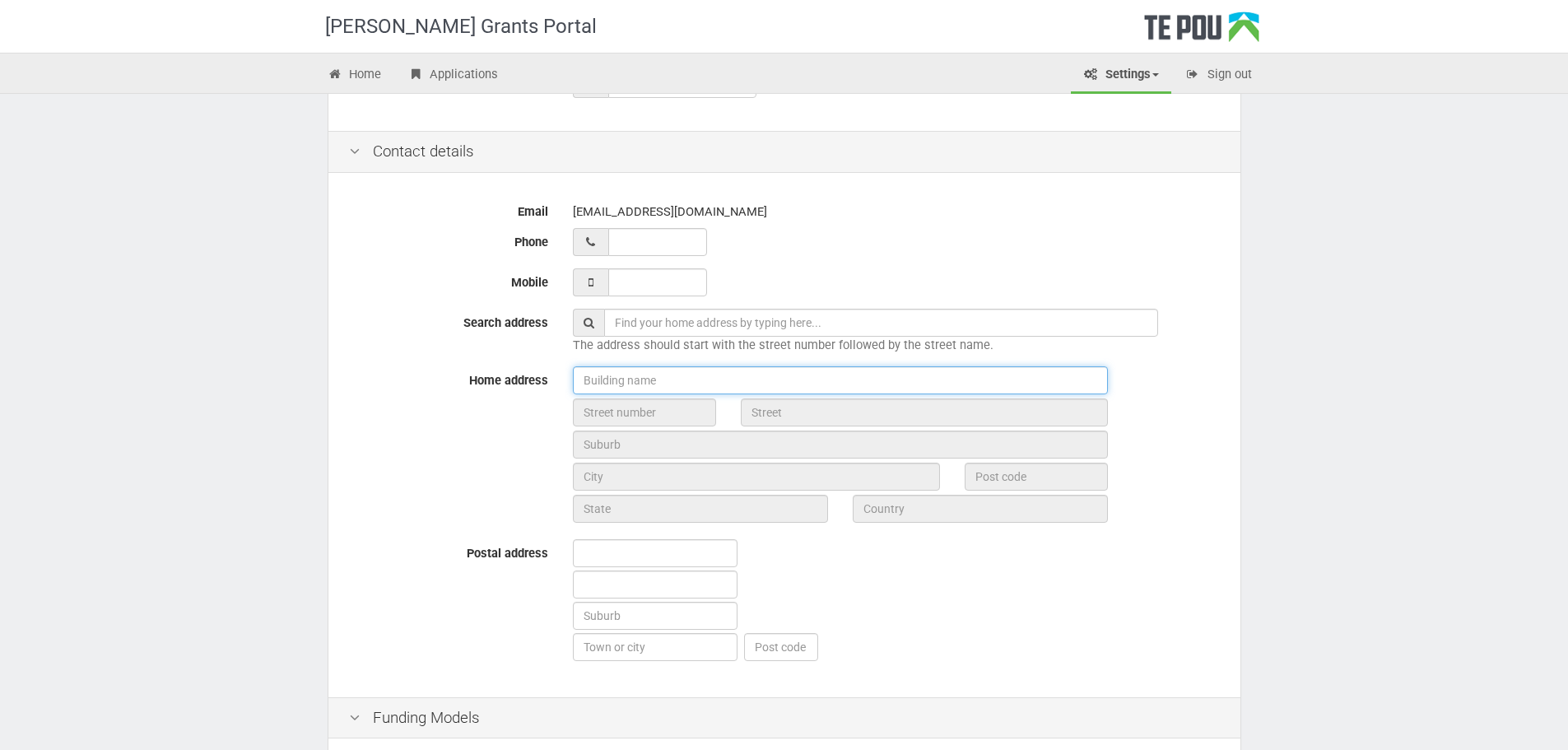
scroll to position [577, 0]
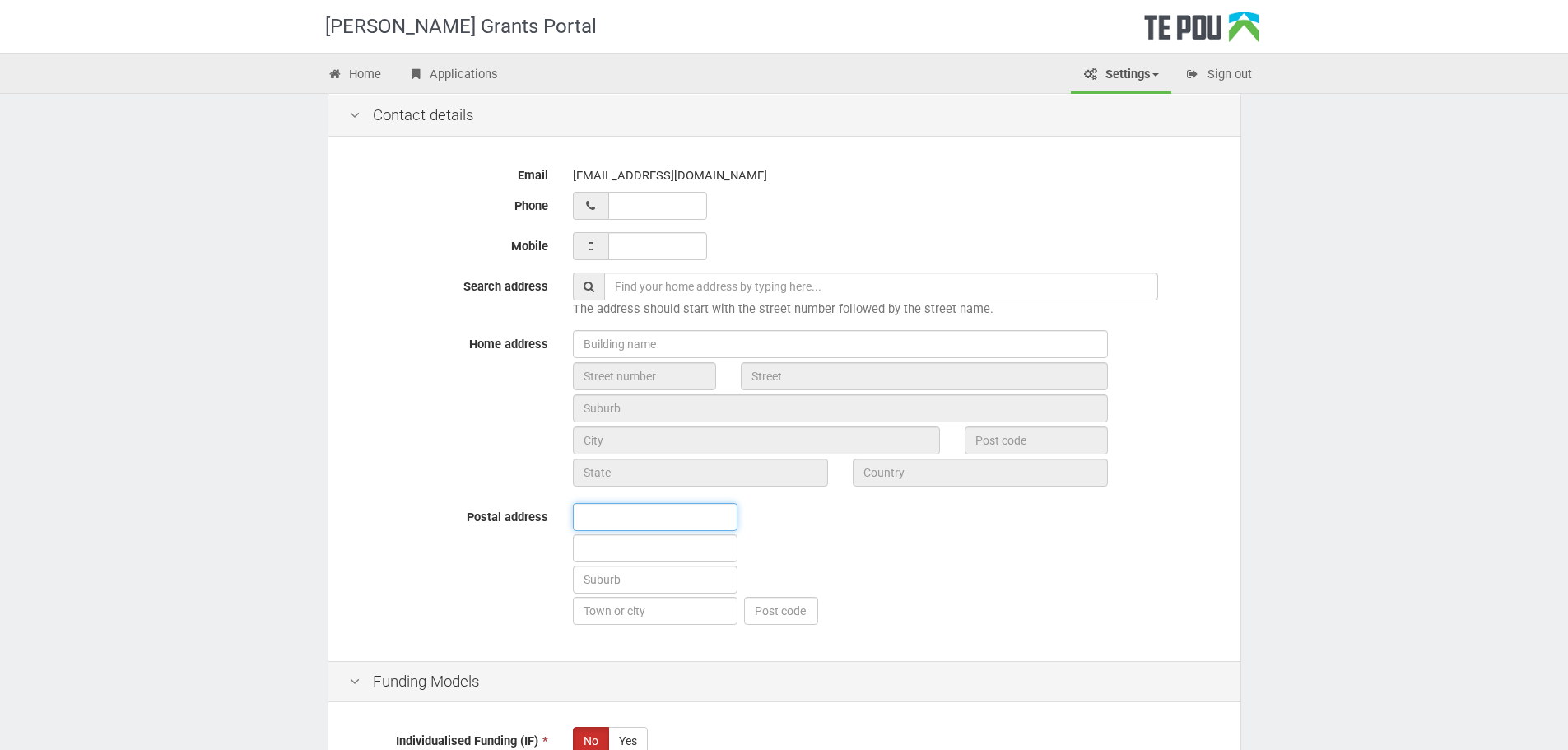
click at [623, 521] on input "text" at bounding box center [655, 517] width 165 height 28
type input "[STREET_ADDRESS]"
click at [622, 547] on input "text" at bounding box center [655, 548] width 165 height 28
click at [627, 575] on input "text" at bounding box center [655, 579] width 165 height 28
type input "[GEOGRAPHIC_DATA]"
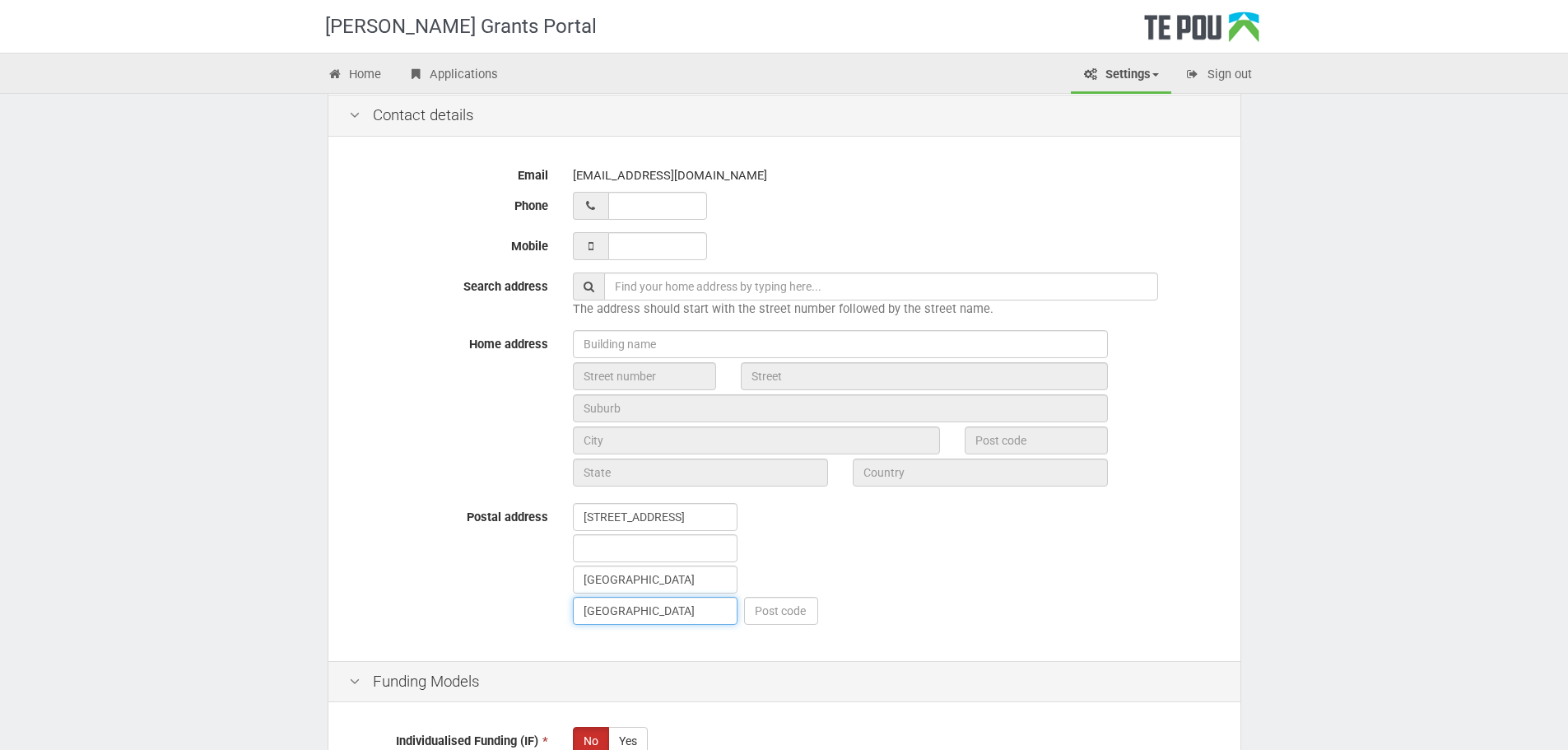
type input "Auckland"
click at [764, 616] on input "text" at bounding box center [780, 611] width 74 height 28
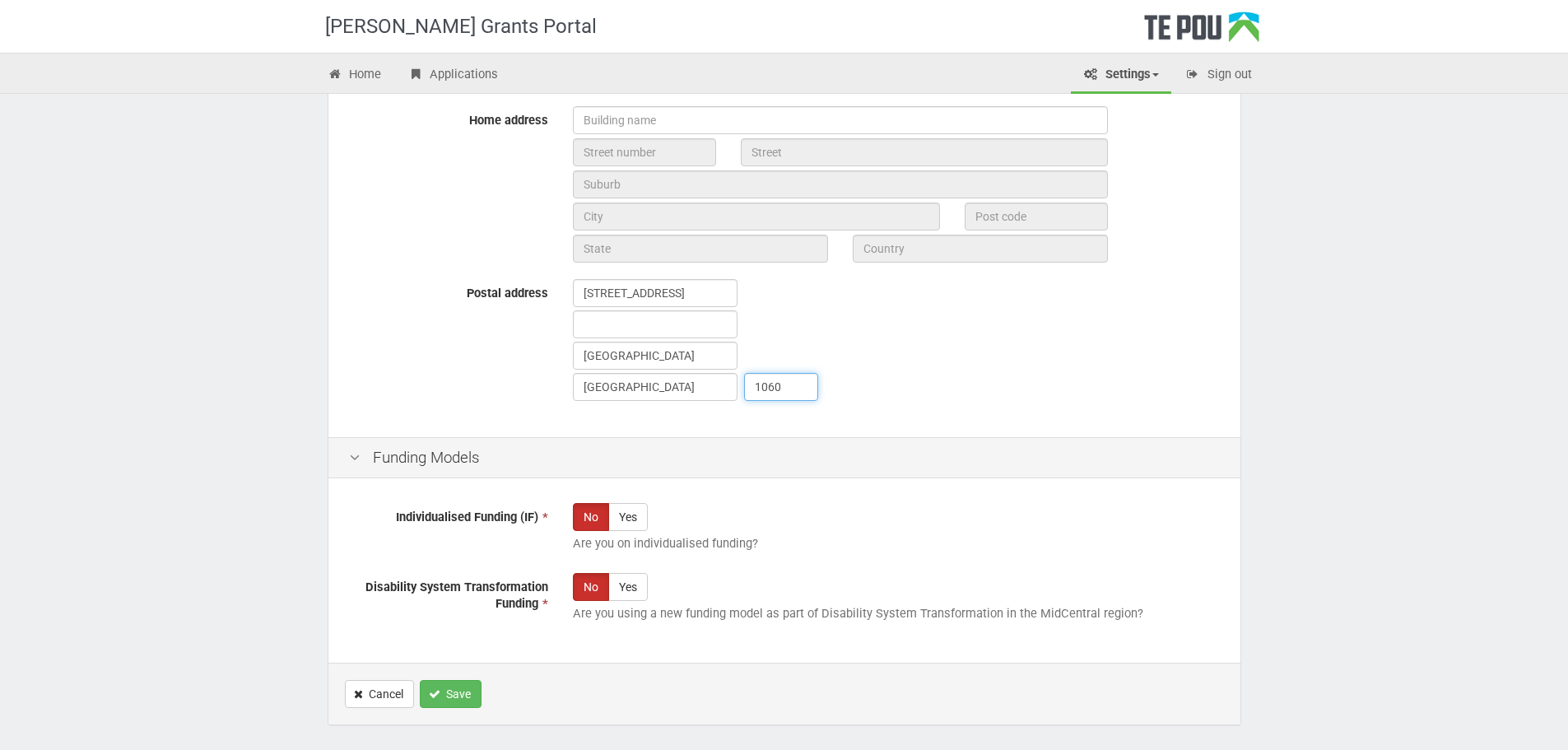
scroll to position [823, 0]
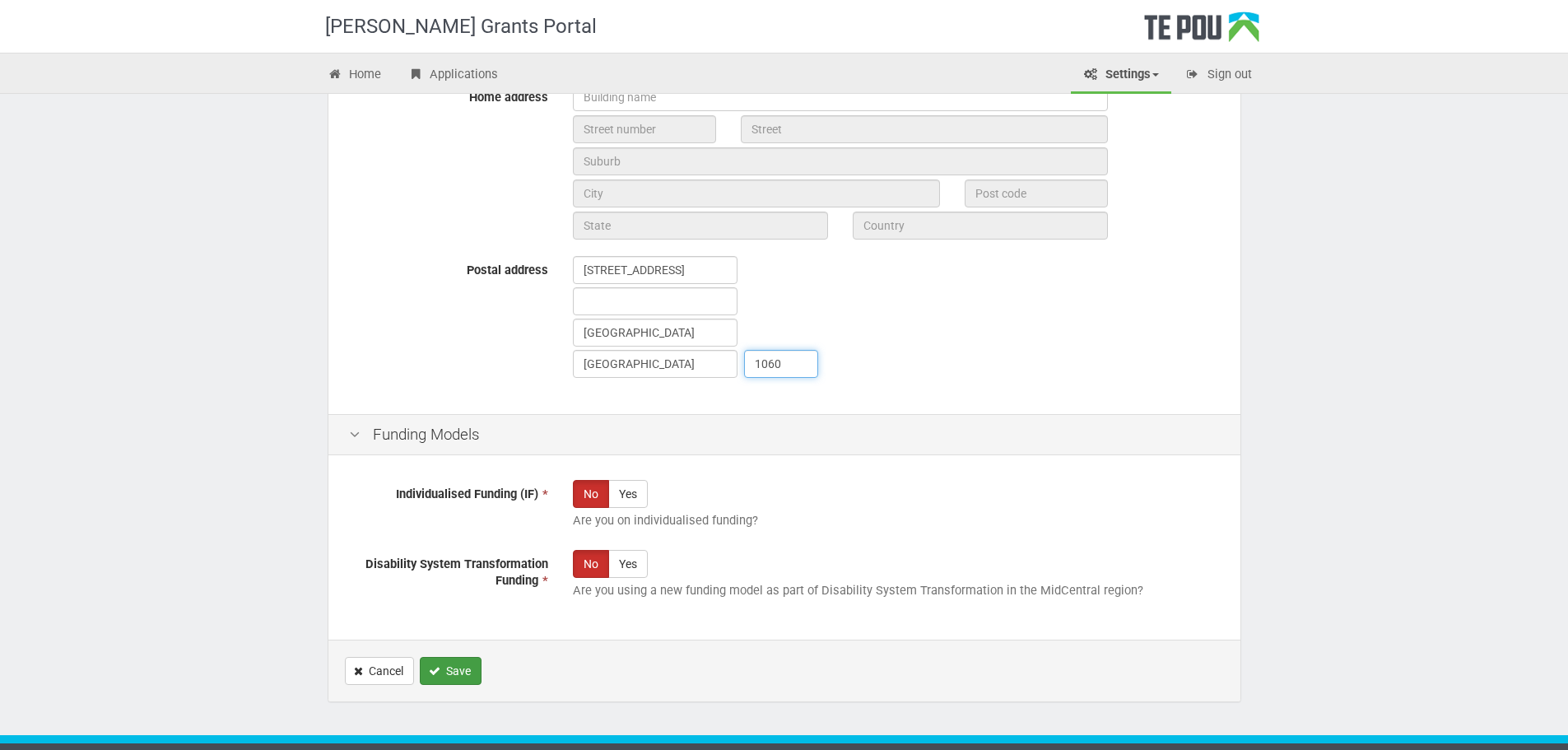
type input "1060"
click at [451, 680] on button "Save" at bounding box center [451, 671] width 62 height 28
